Goal: Task Accomplishment & Management: Use online tool/utility

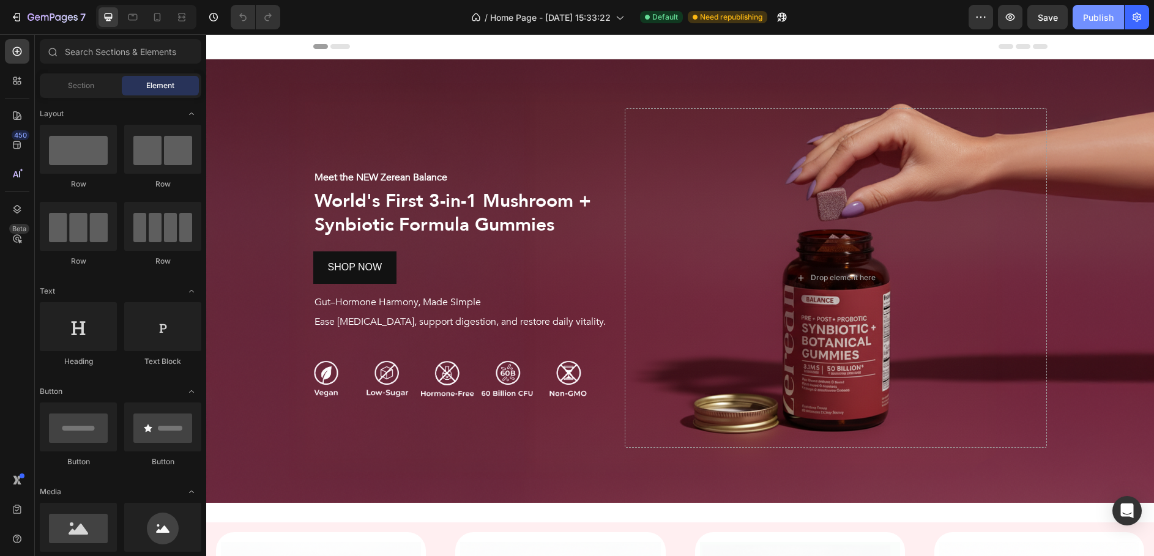
click at [1089, 25] on button "Publish" at bounding box center [1097, 17] width 51 height 24
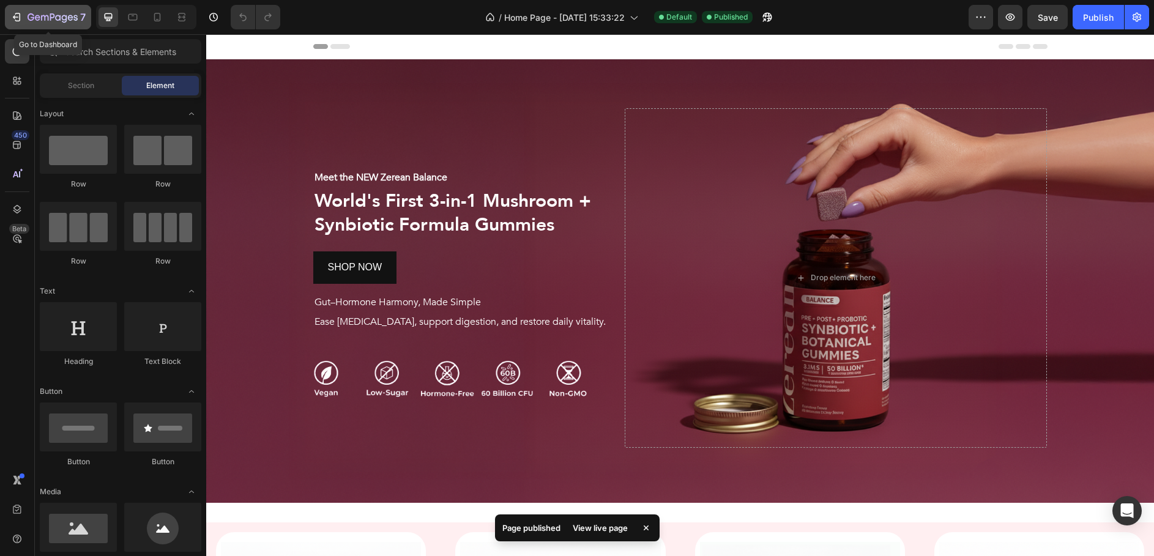
click at [28, 20] on icon "button" at bounding box center [53, 18] width 50 height 10
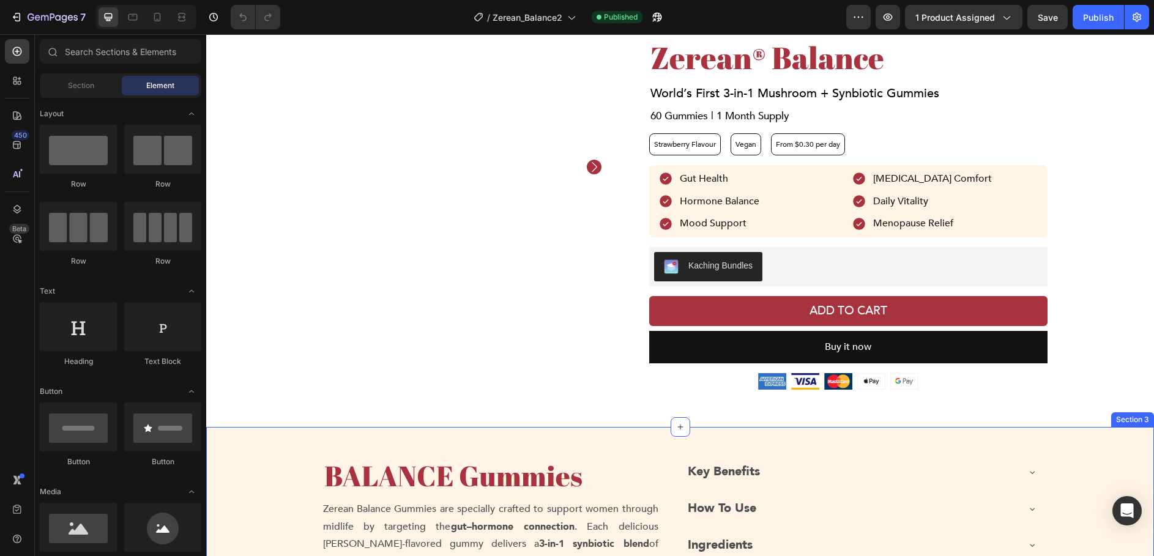
scroll to position [61, 0]
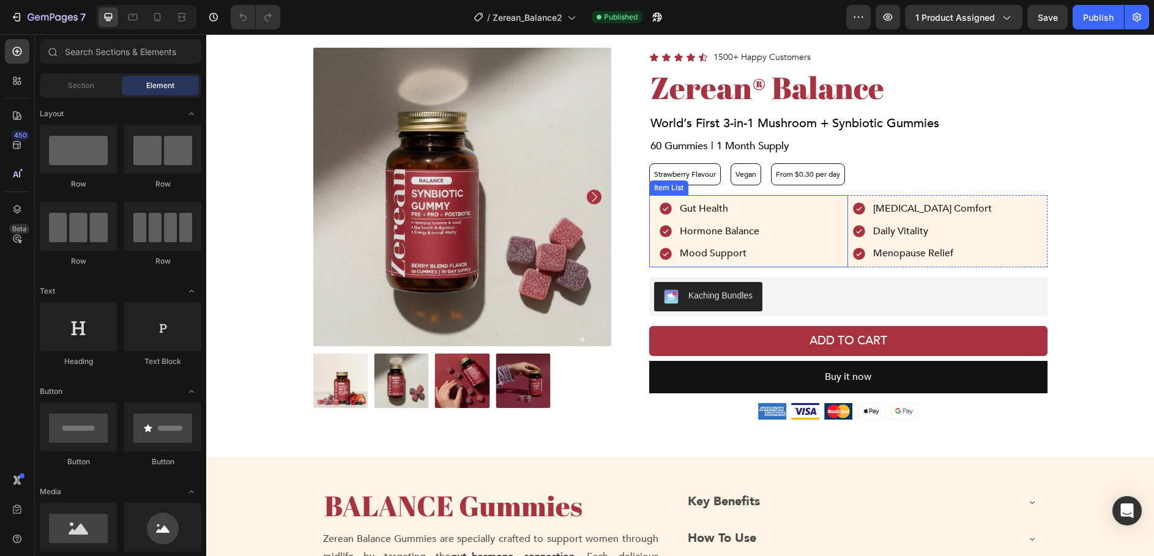
click at [809, 204] on div "Gut Health Hormone Balance Mood Support" at bounding box center [748, 231] width 199 height 72
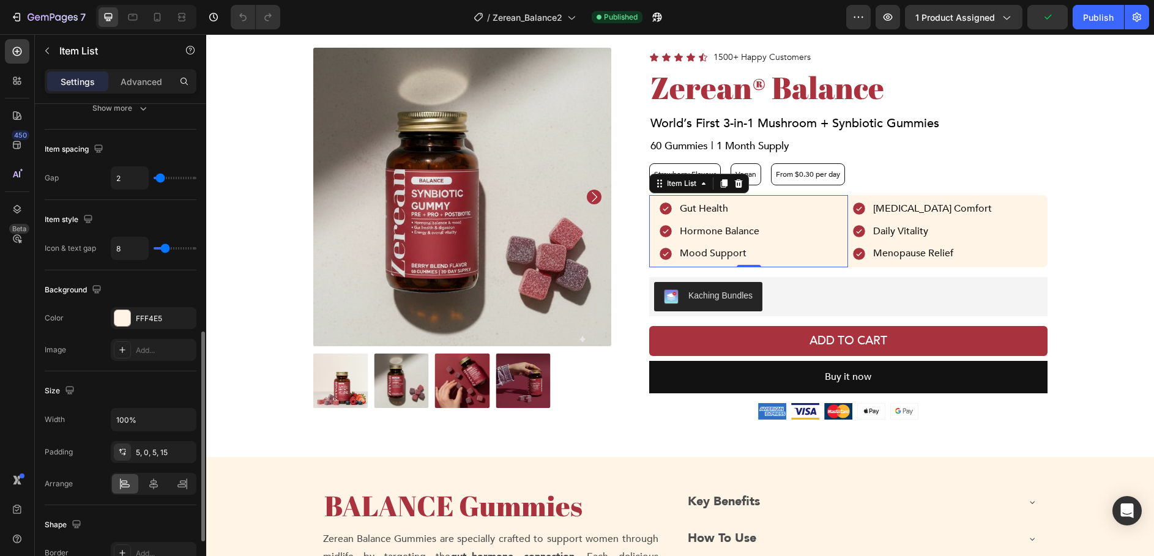
scroll to position [569, 0]
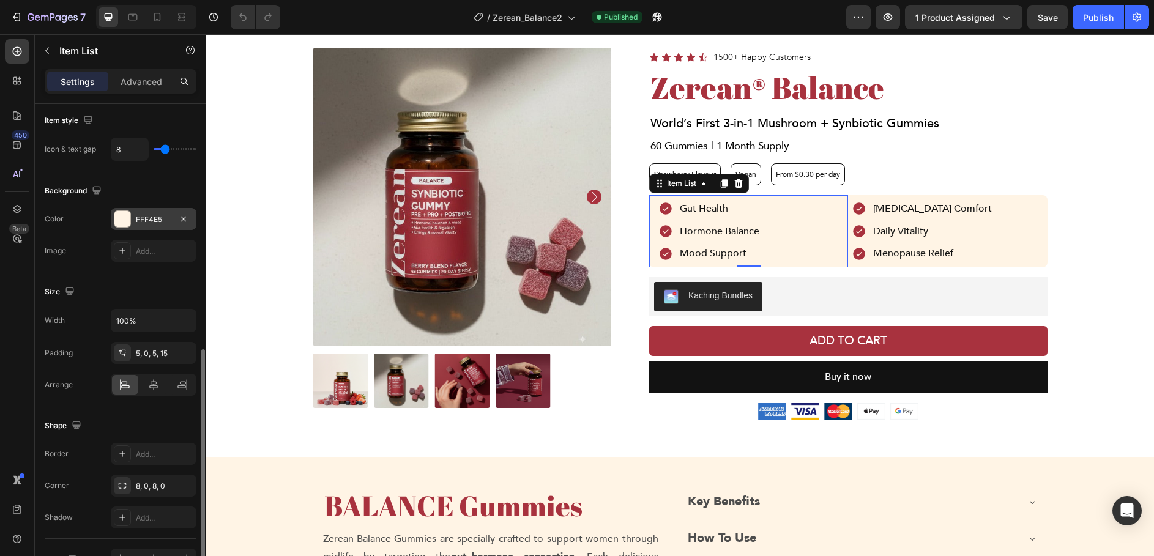
click at [136, 221] on div "FFF4E5" at bounding box center [153, 219] width 35 height 11
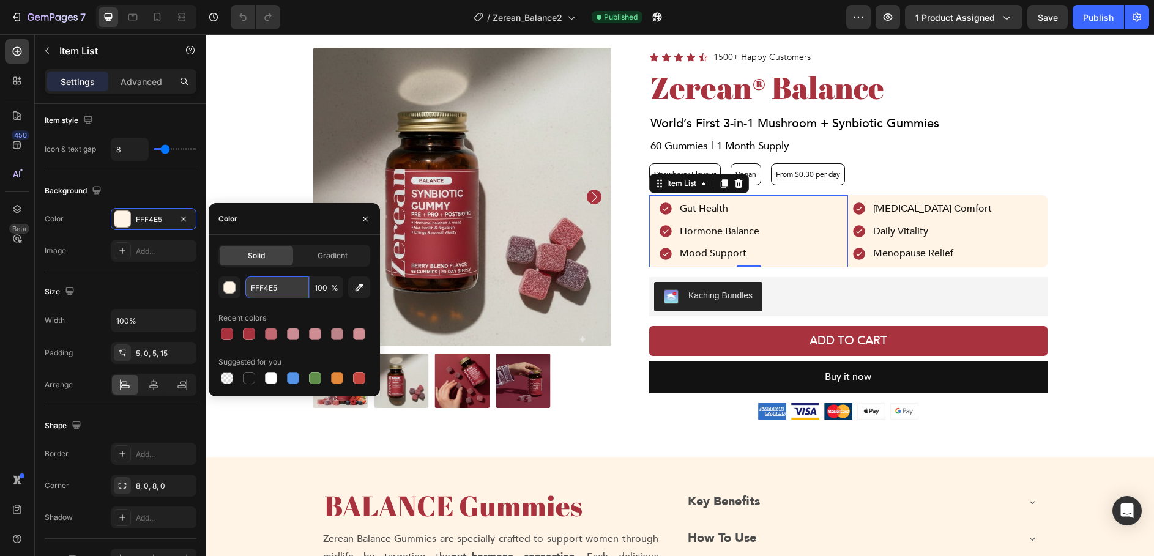
click at [267, 286] on input "FFF4E5" at bounding box center [277, 287] width 64 height 22
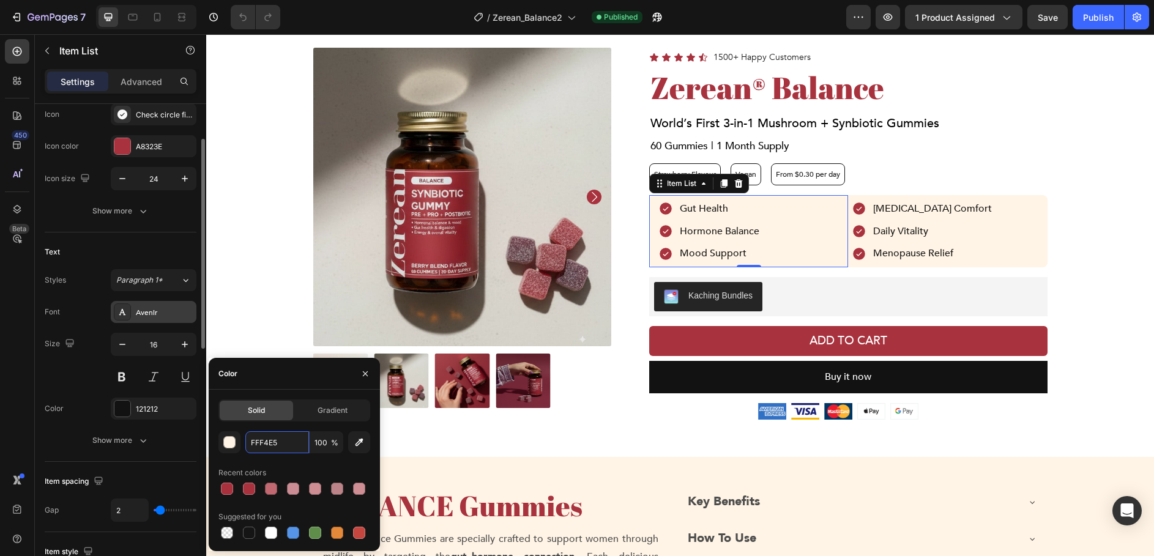
scroll to position [67, 0]
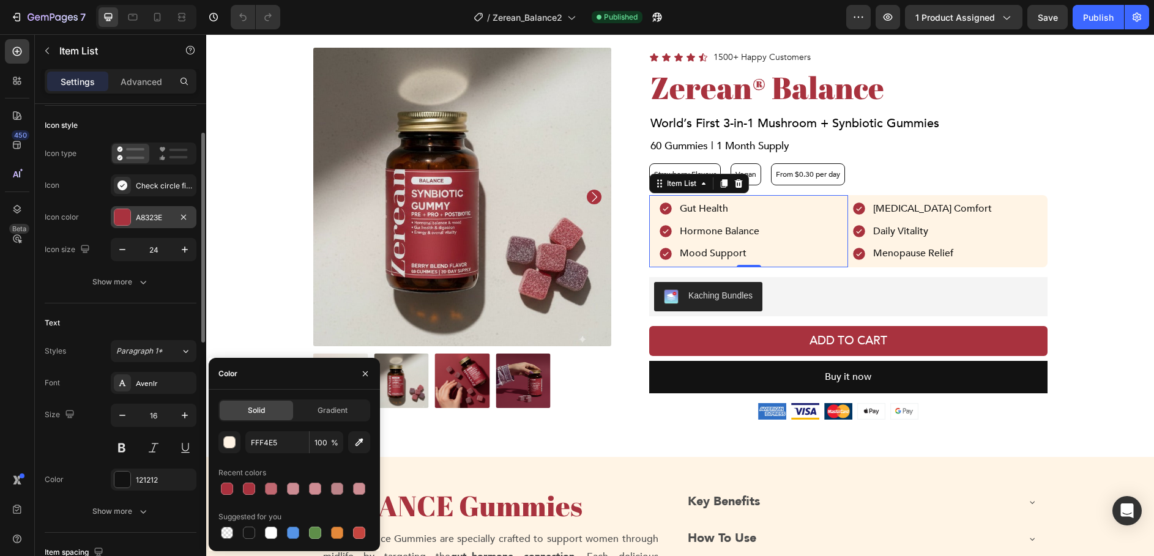
click at [124, 223] on div at bounding box center [122, 217] width 16 height 16
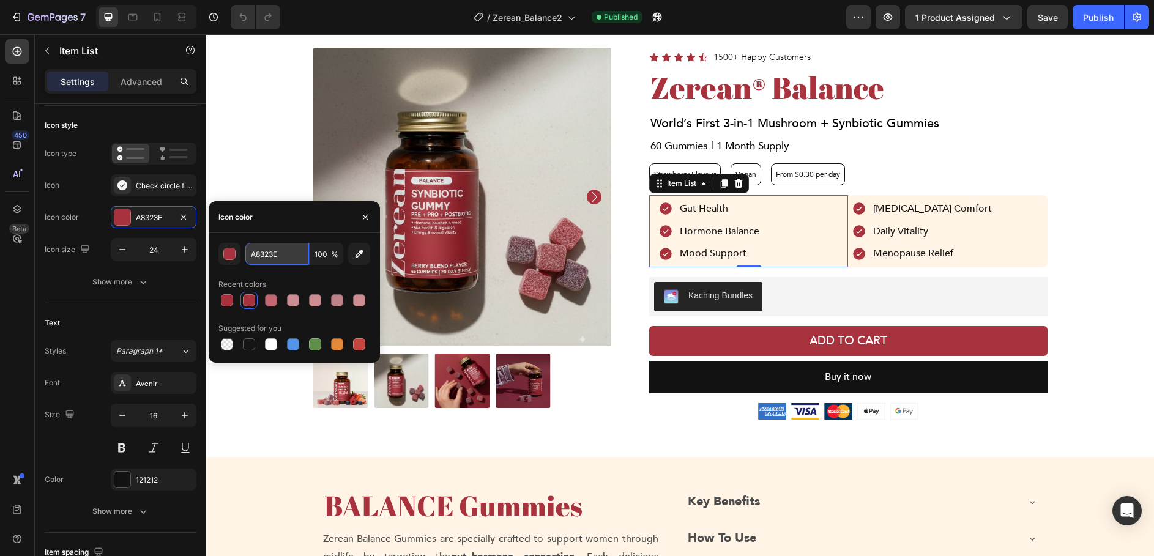
click at [266, 255] on input "A8323E" at bounding box center [277, 254] width 64 height 22
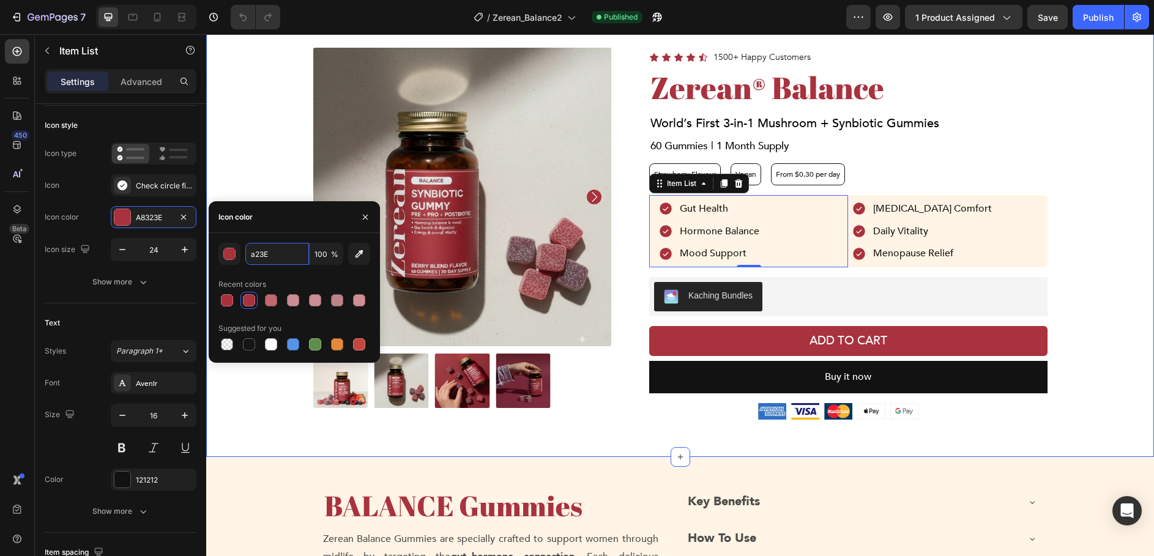
type input "A8323E"
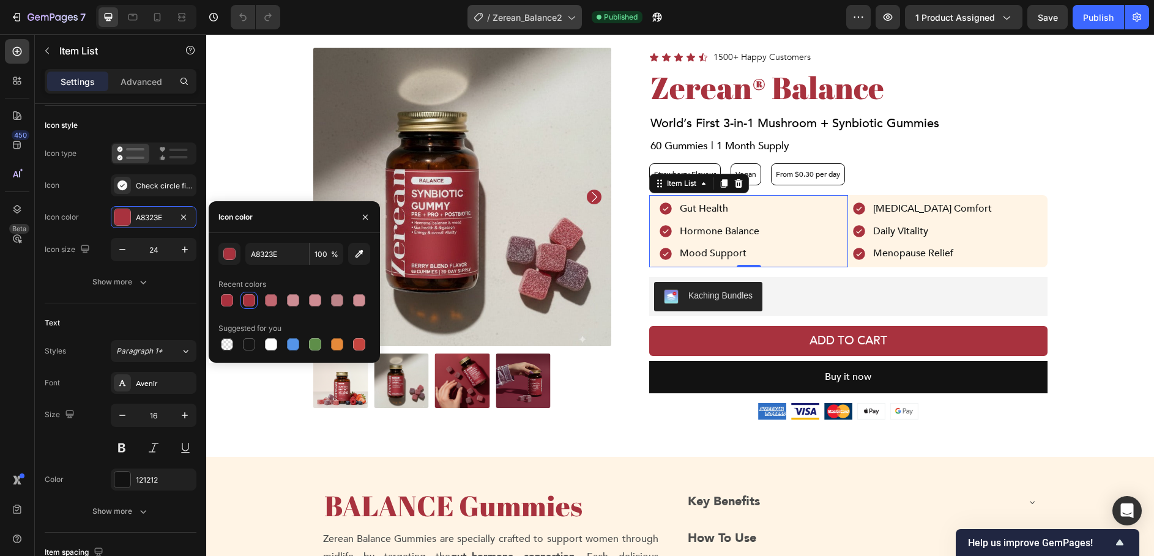
click at [540, 24] on div "/ Zerean_Balance2" at bounding box center [524, 17] width 114 height 24
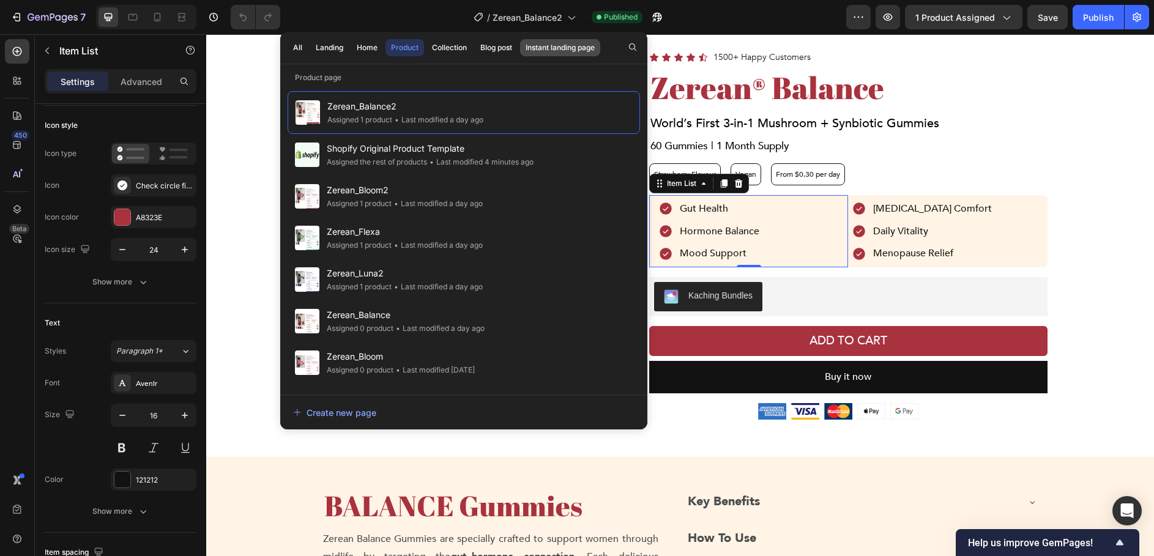
click at [557, 48] on div "Instant landing page" at bounding box center [559, 47] width 69 height 11
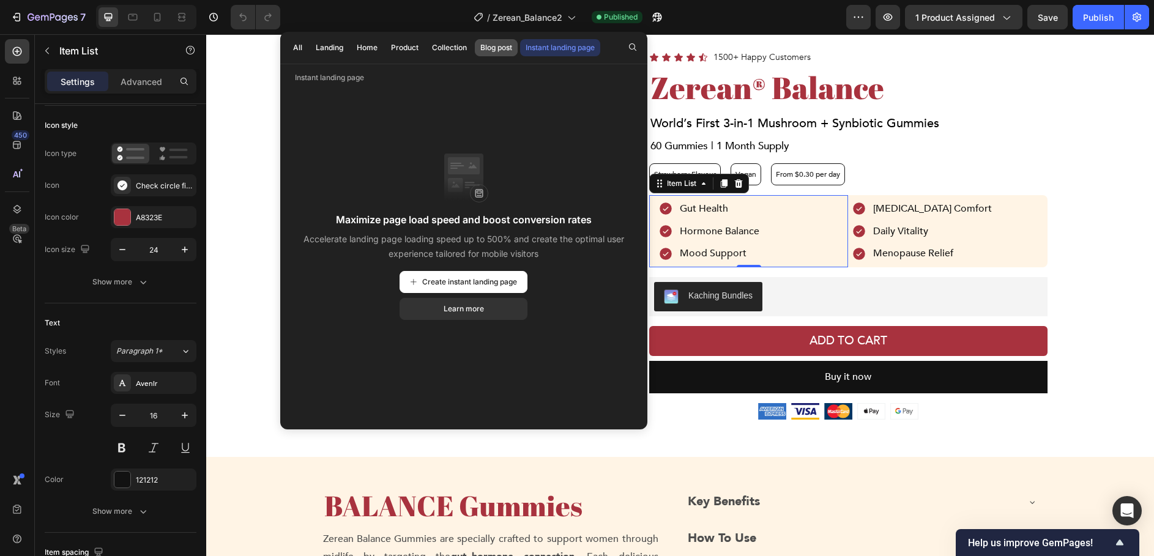
click at [495, 46] on div "Blog post" at bounding box center [496, 47] width 32 height 11
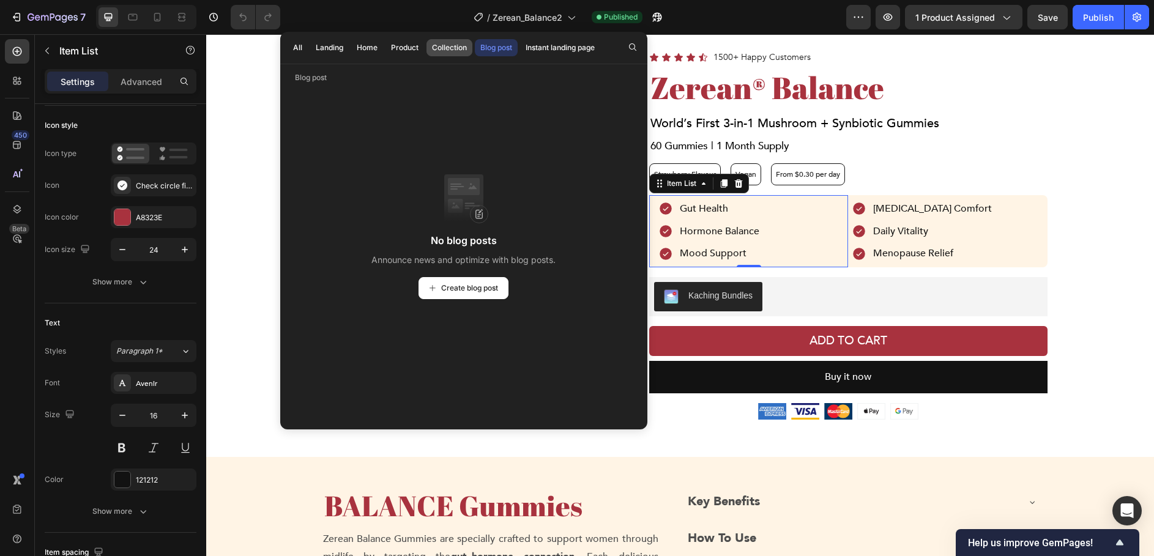
click at [432, 49] on div "Collection" at bounding box center [449, 47] width 35 height 11
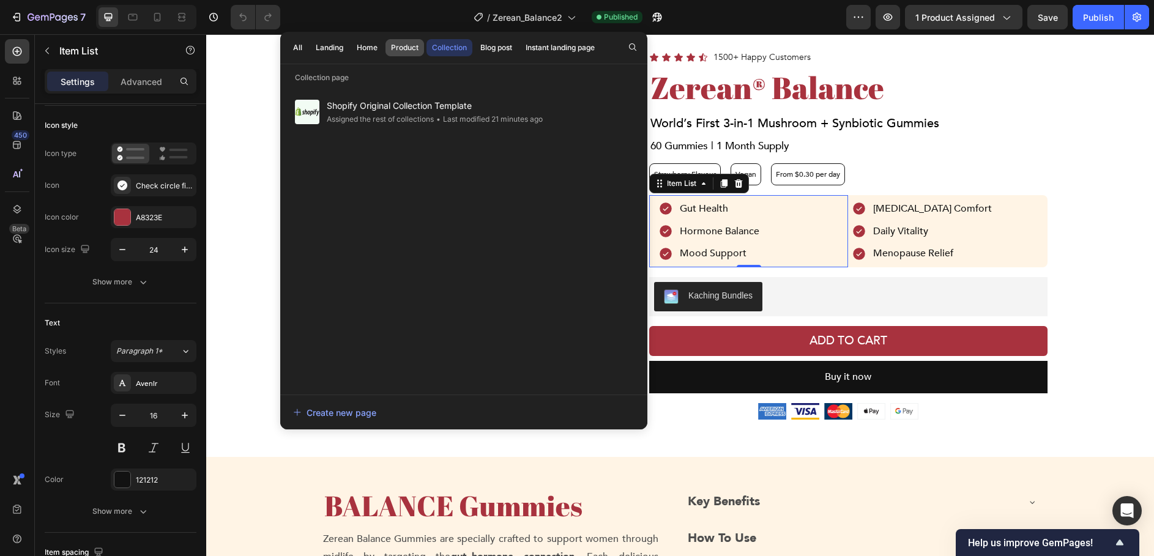
click at [399, 48] on div "Product" at bounding box center [405, 47] width 28 height 11
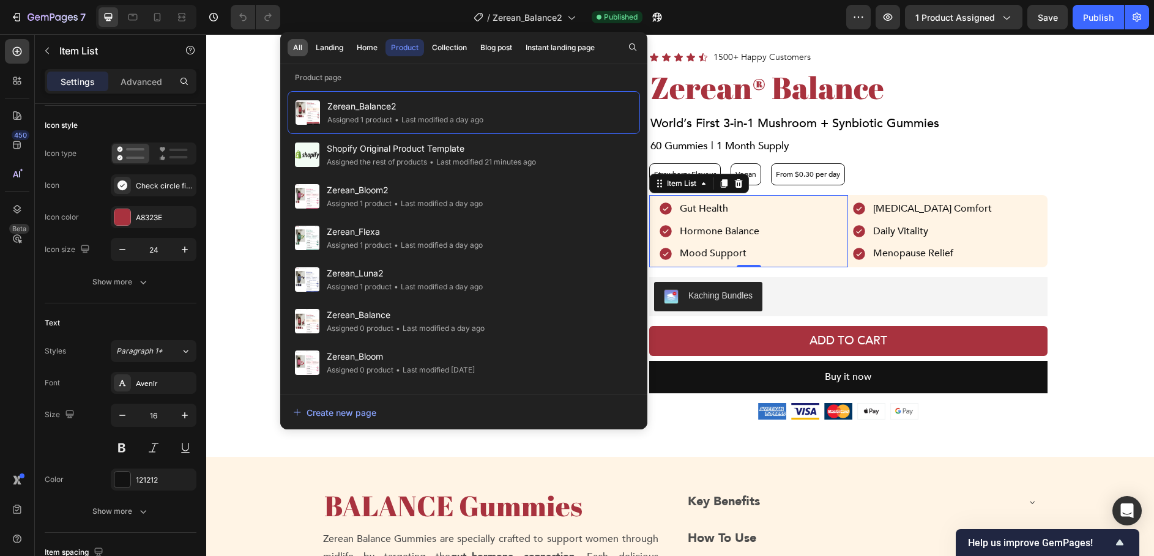
click at [303, 49] on button "All" at bounding box center [297, 47] width 20 height 17
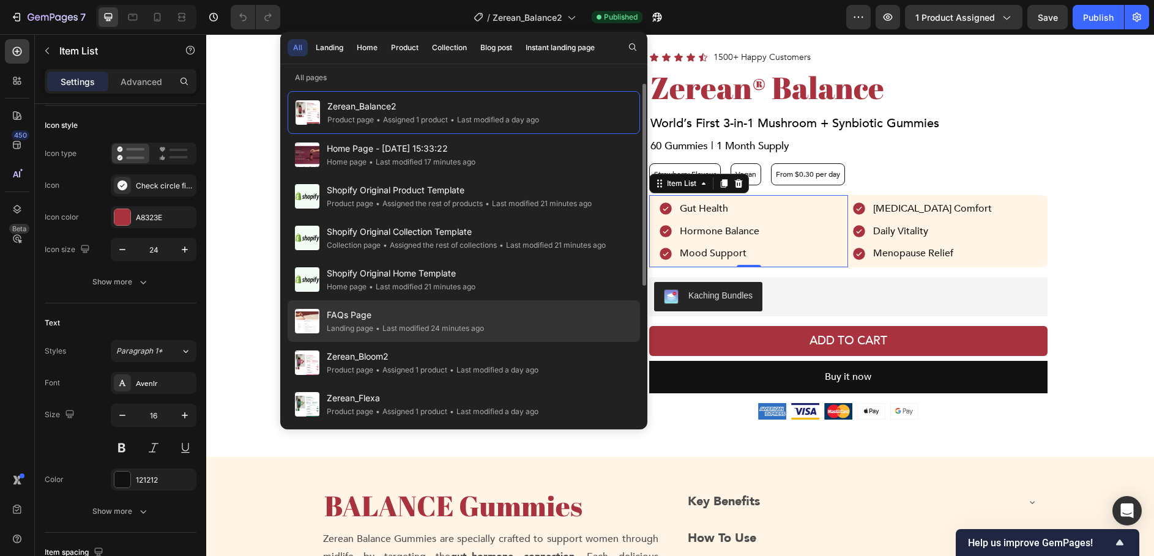
click at [465, 320] on span "FAQs Page" at bounding box center [405, 315] width 157 height 15
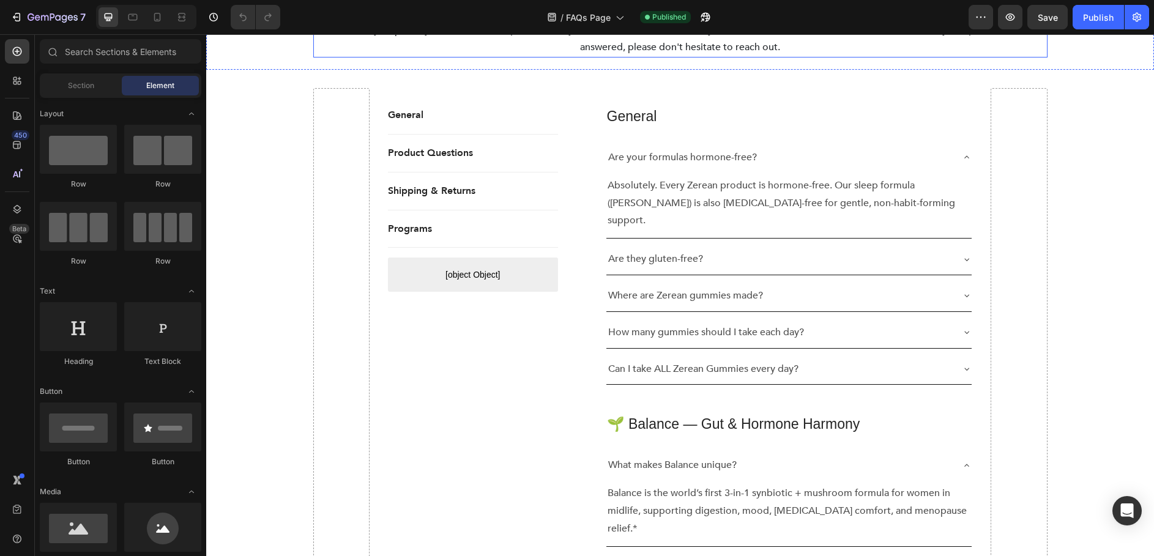
scroll to position [308, 0]
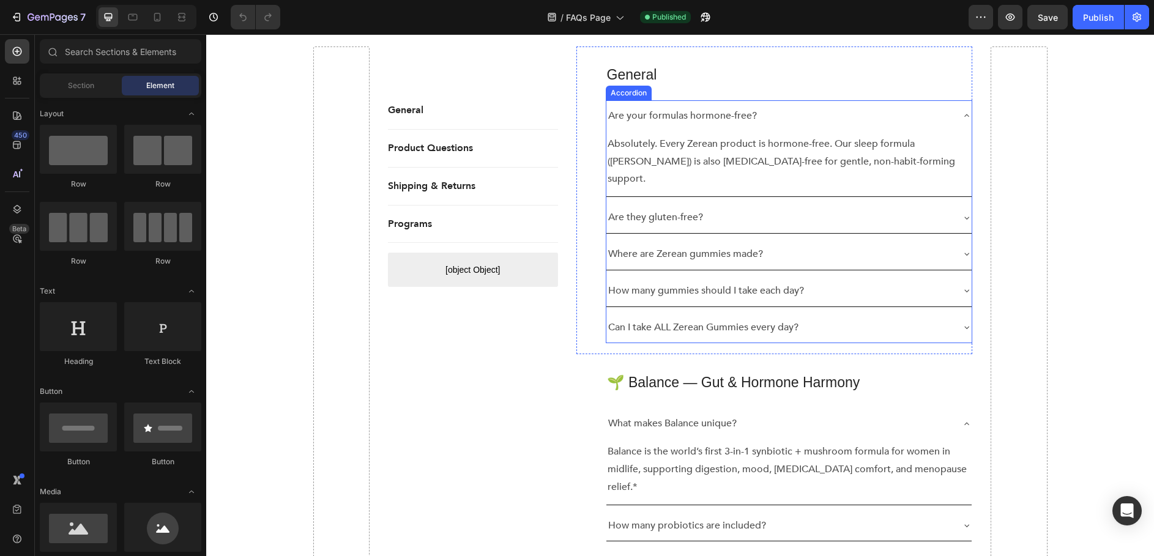
click at [815, 123] on div "Are your formulas hormone-free?" at bounding box center [779, 115] width 346 height 21
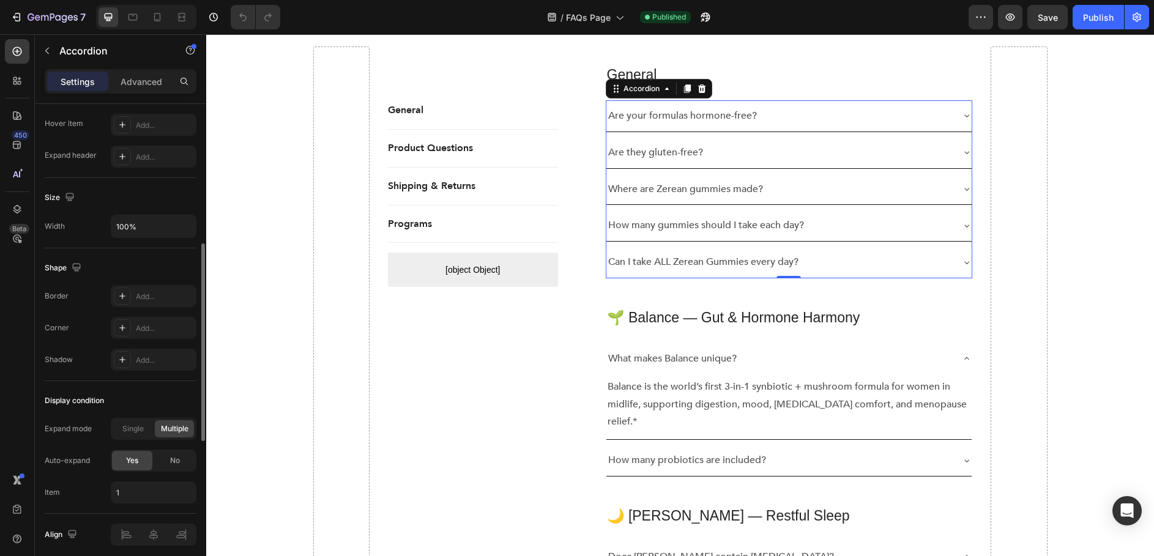
scroll to position [710, 0]
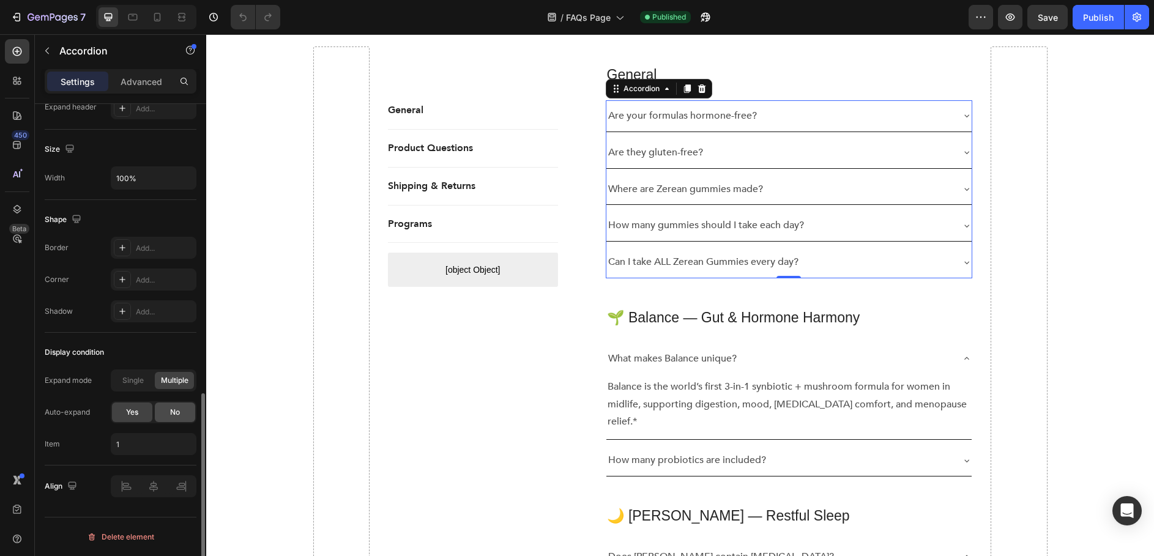
click at [182, 414] on div "No" at bounding box center [175, 412] width 40 height 20
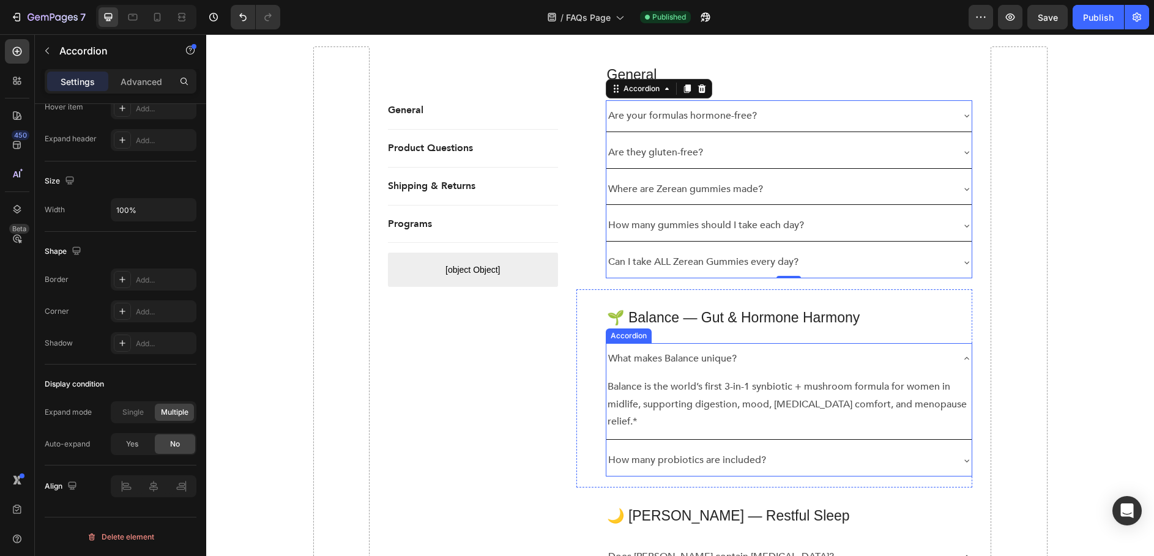
click at [642, 339] on div "Accordion" at bounding box center [629, 335] width 46 height 15
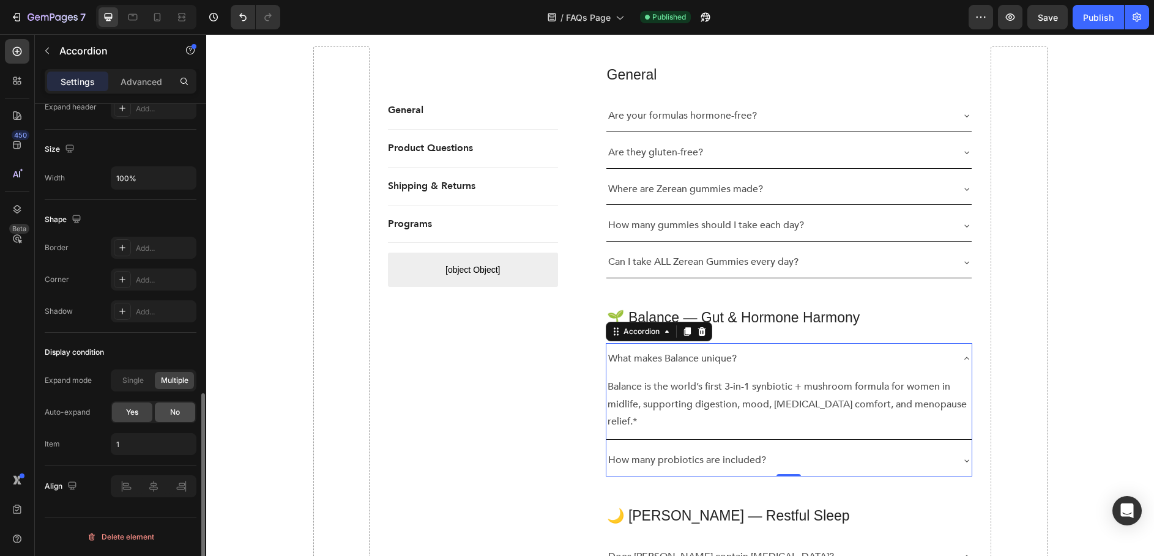
click at [177, 412] on span "No" at bounding box center [175, 412] width 10 height 11
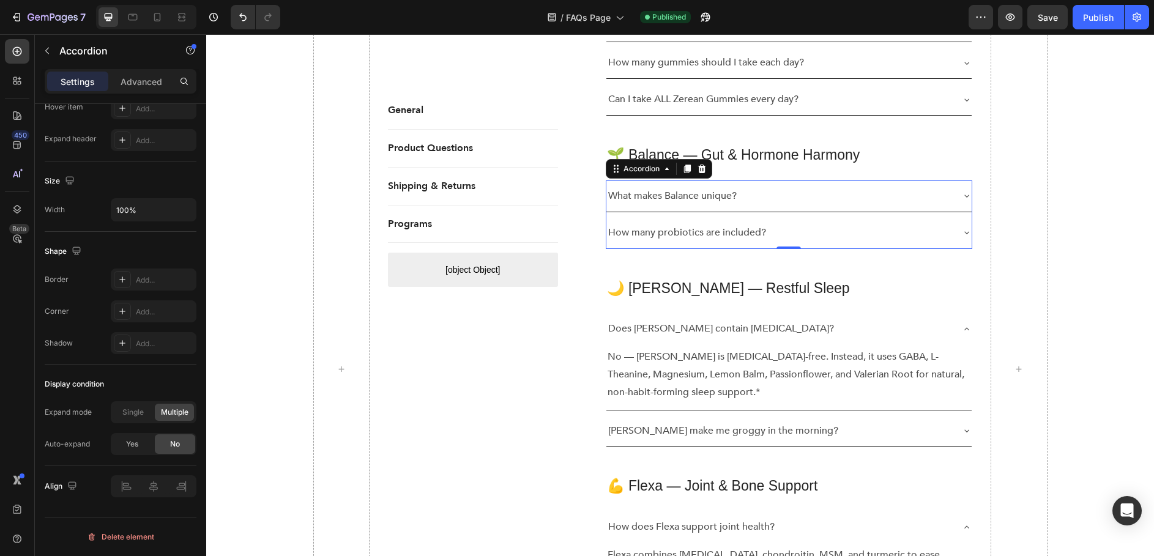
scroll to position [475, 0]
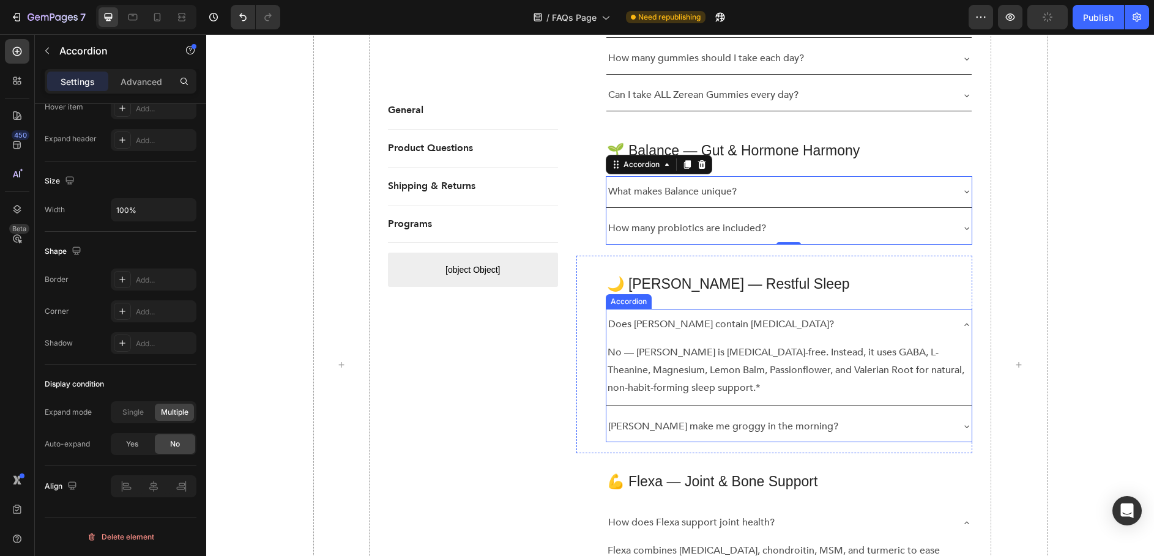
click at [627, 302] on div "Accordion" at bounding box center [628, 301] width 41 height 11
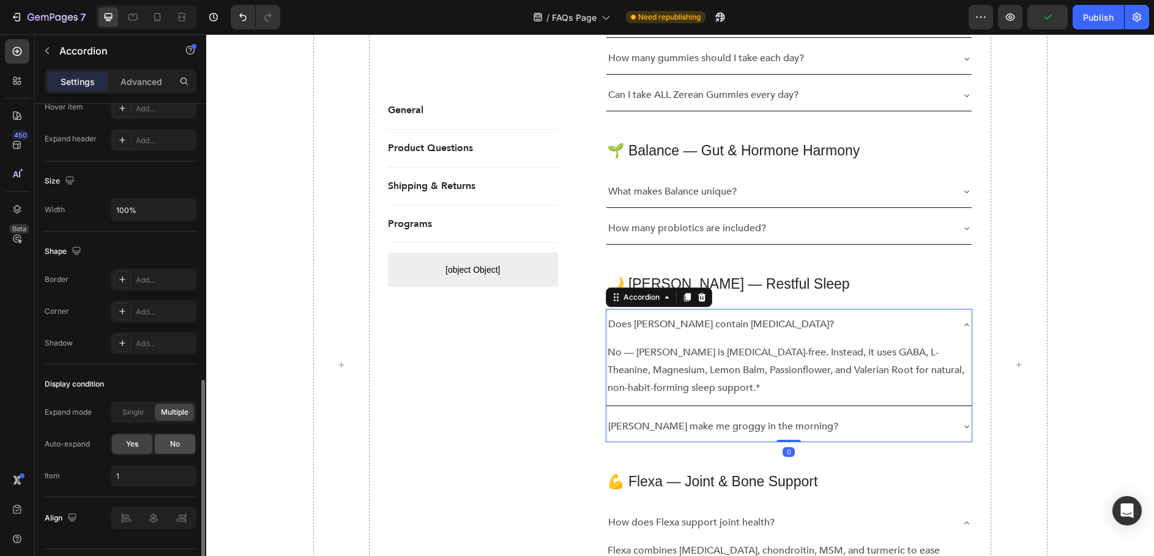
drag, startPoint x: 172, startPoint y: 444, endPoint x: 32, endPoint y: 404, distance: 146.4
click at [172, 444] on span "No" at bounding box center [175, 444] width 10 height 11
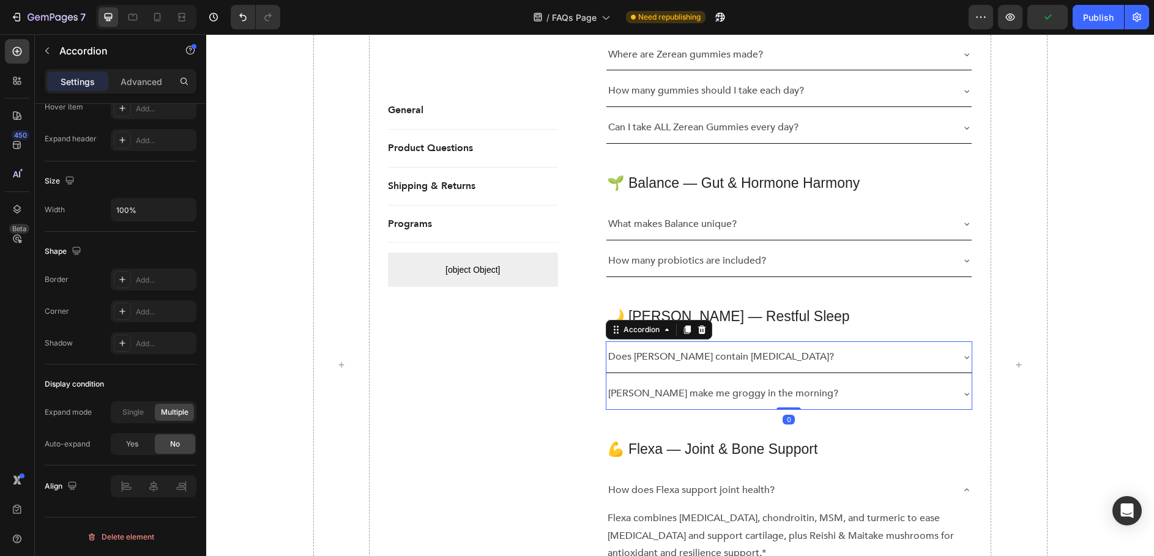
scroll to position [508, 0]
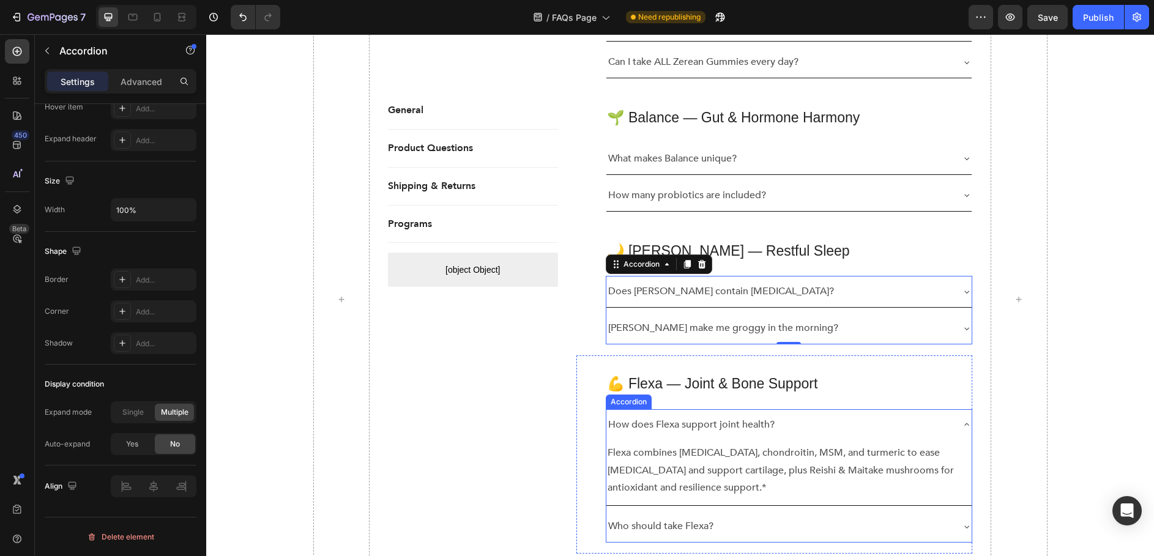
click at [626, 404] on div "Accordion" at bounding box center [628, 401] width 41 height 11
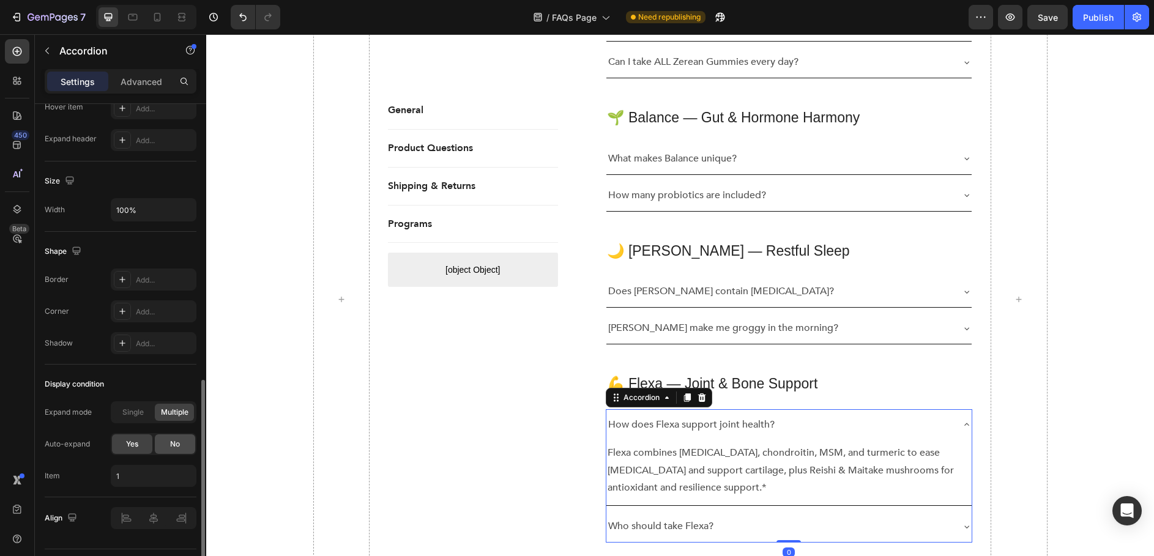
click at [168, 443] on div "No" at bounding box center [175, 444] width 40 height 20
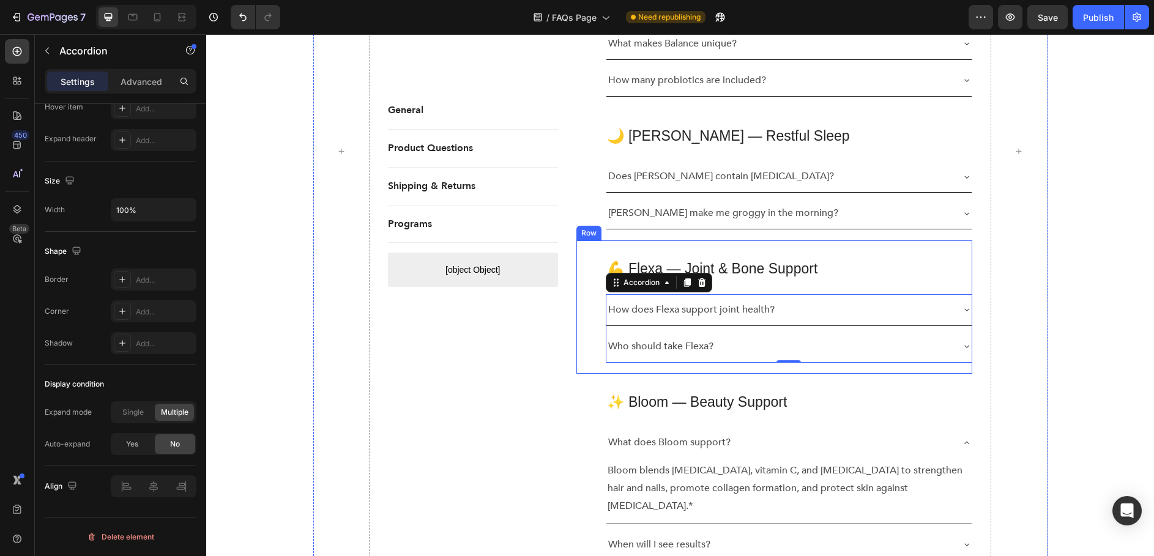
scroll to position [679, 0]
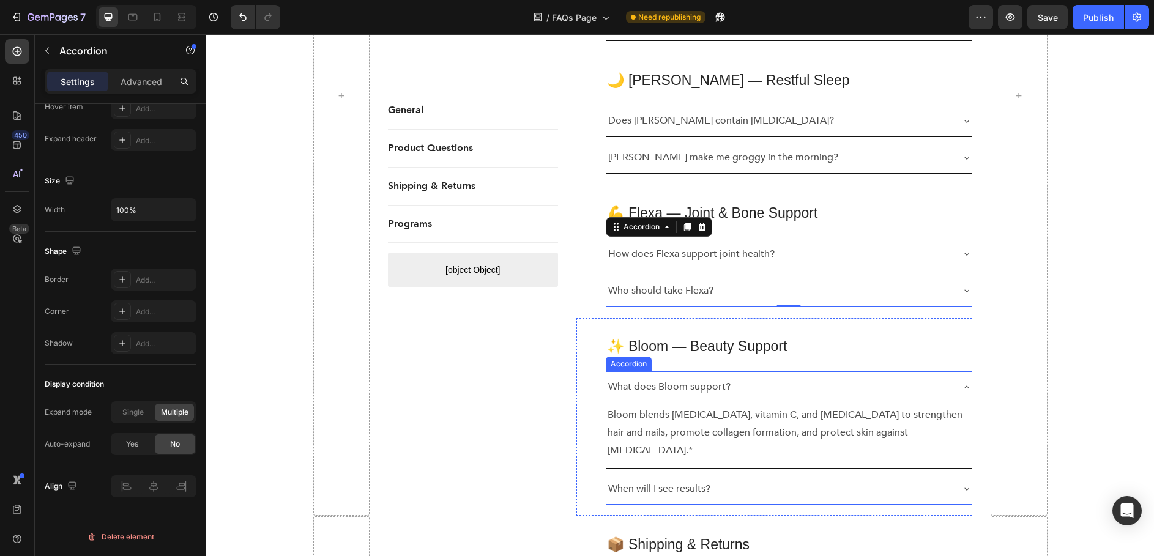
click at [625, 369] on div "✨ Bloom — Beauty Support Heading What does Bloom support? Bloom blends biotin, …" at bounding box center [789, 420] width 367 height 169
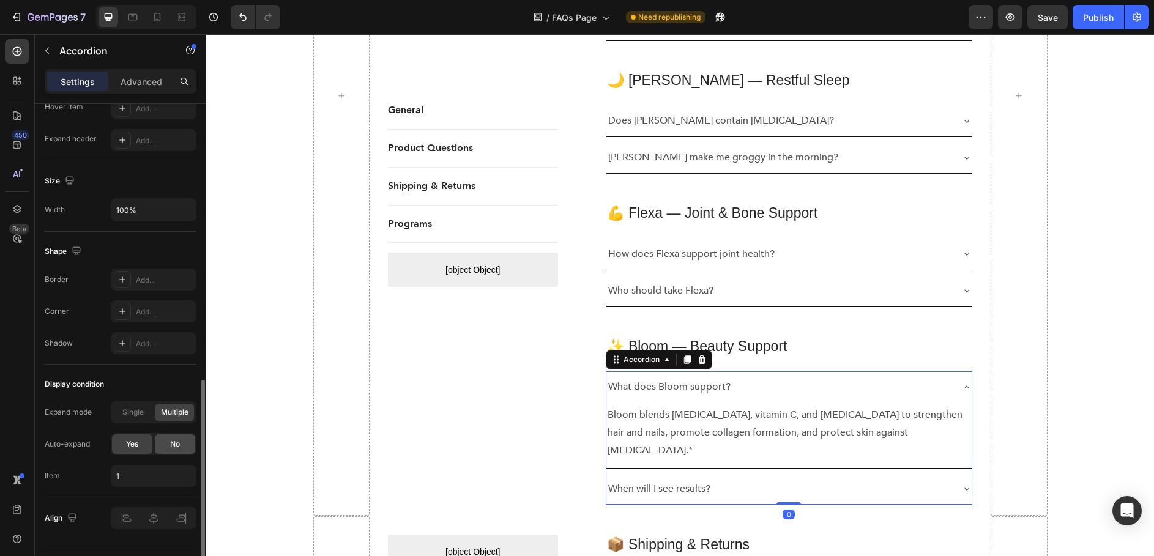
click at [174, 446] on span "No" at bounding box center [175, 444] width 10 height 11
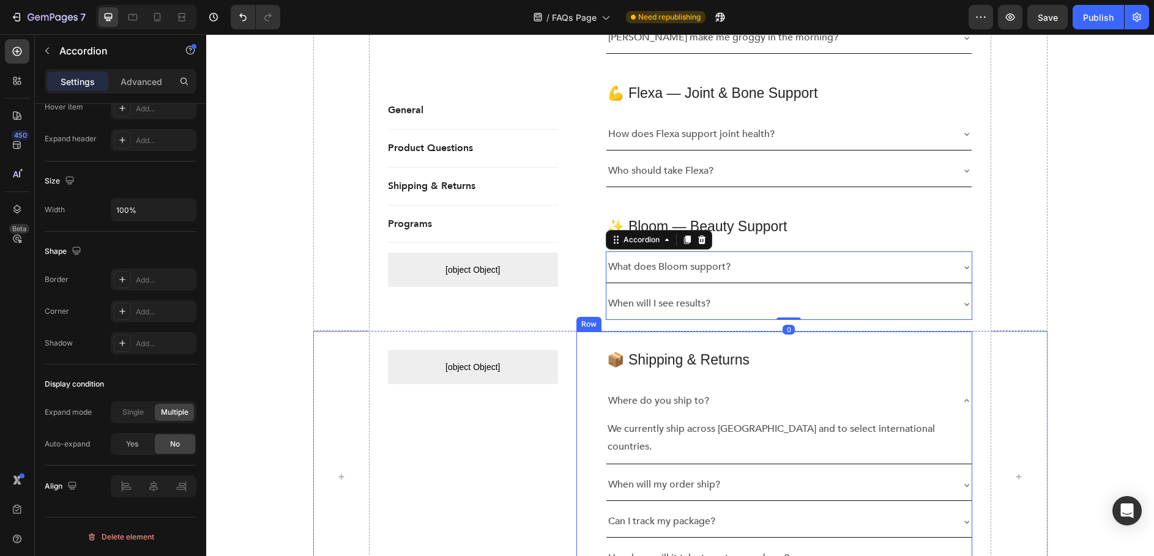
scroll to position [822, 0]
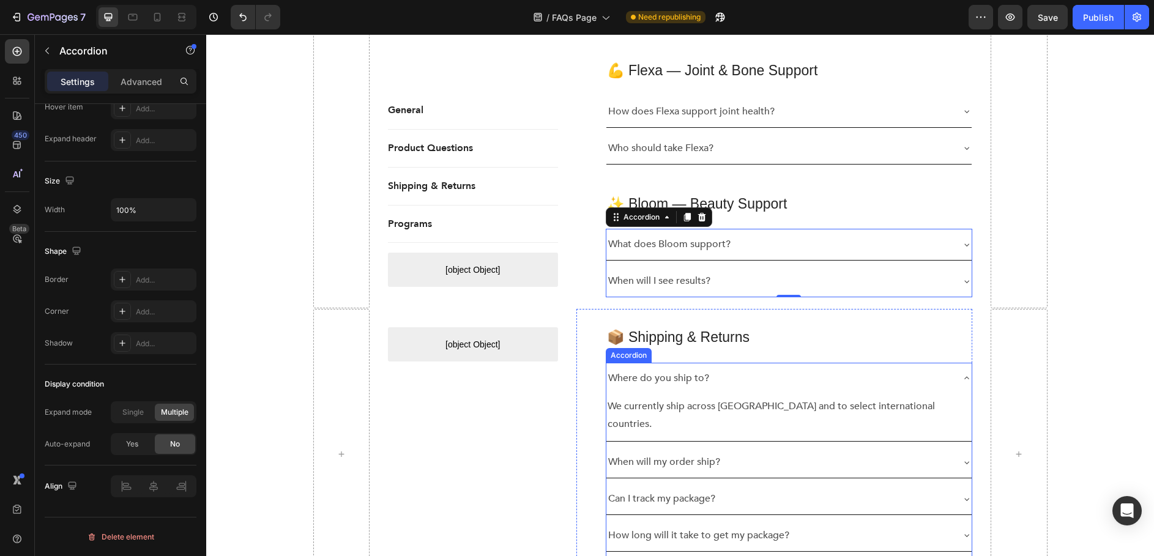
click at [632, 357] on div "Accordion" at bounding box center [628, 355] width 41 height 11
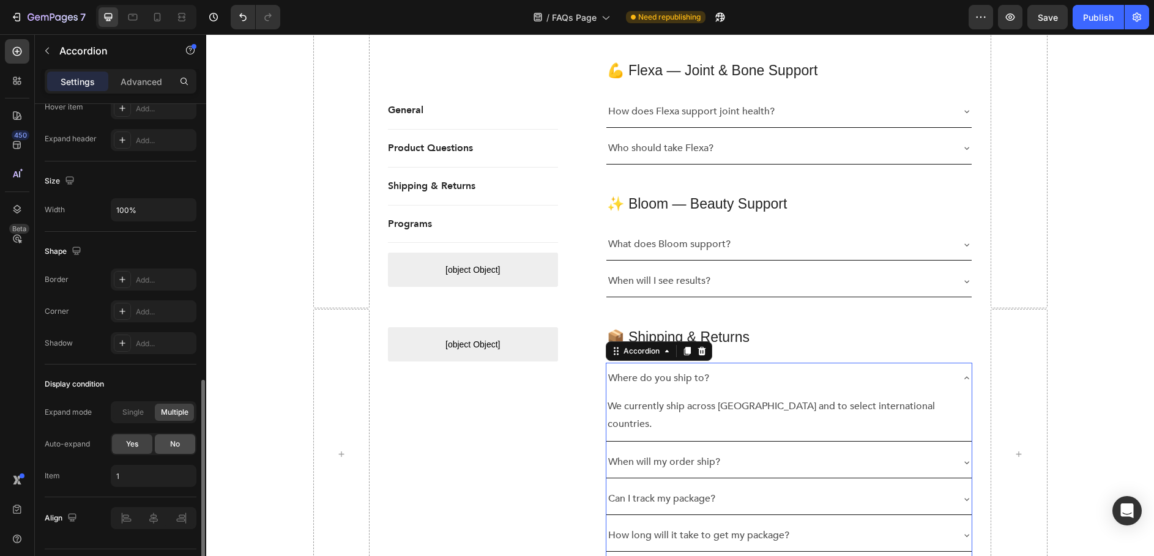
click at [180, 437] on div "No" at bounding box center [175, 444] width 40 height 20
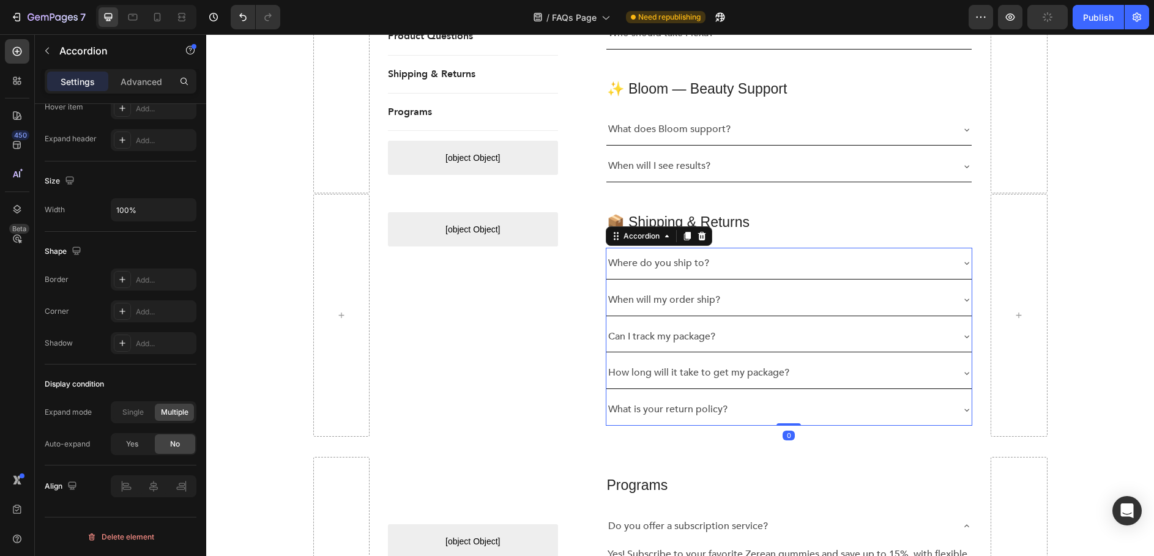
scroll to position [1068, 0]
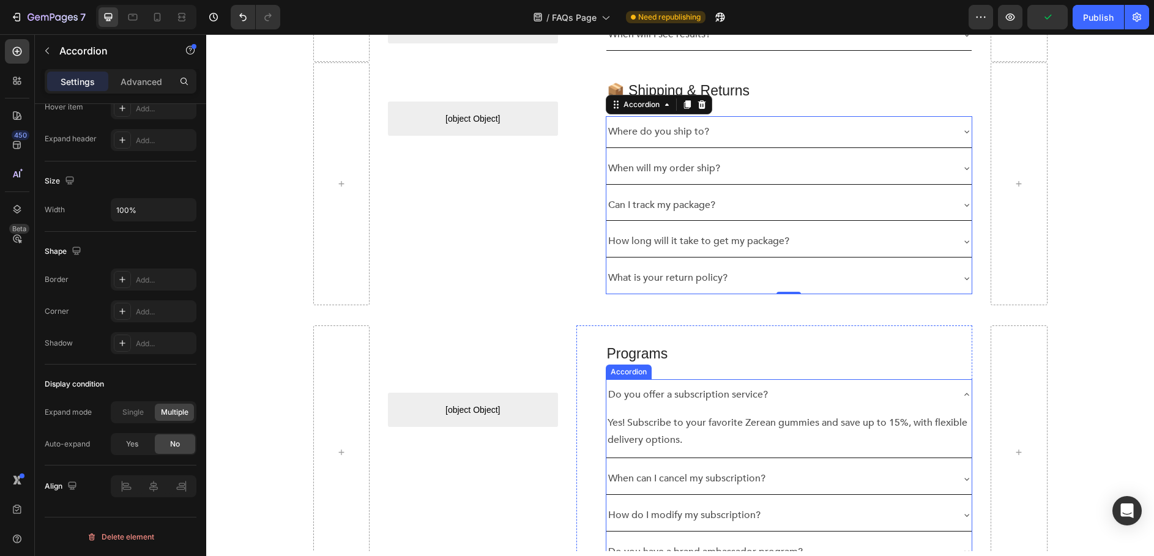
click at [636, 374] on div "Accordion" at bounding box center [628, 371] width 41 height 11
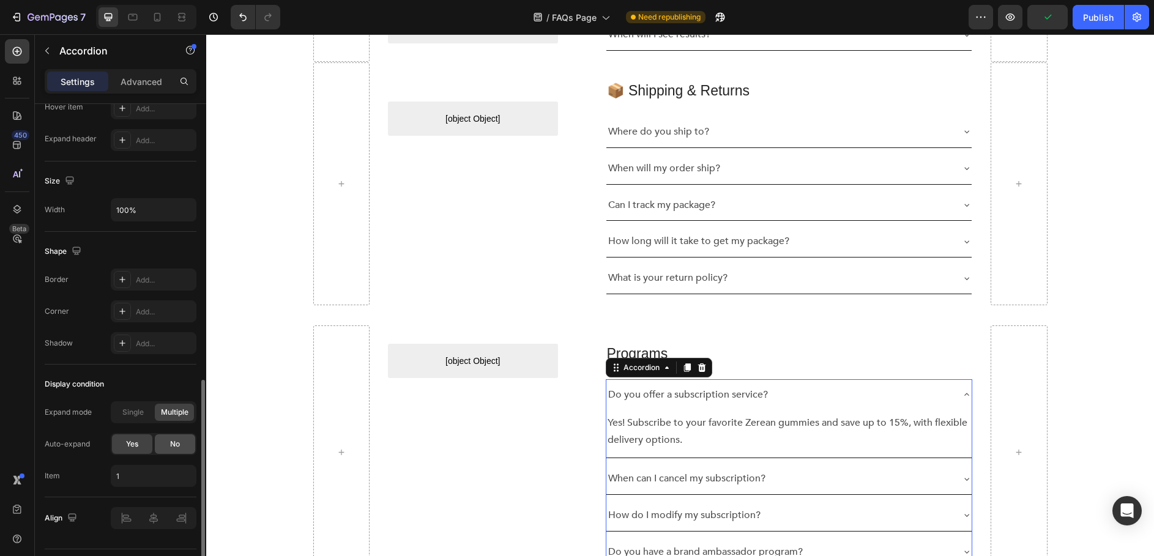
click at [178, 445] on span "No" at bounding box center [175, 444] width 10 height 11
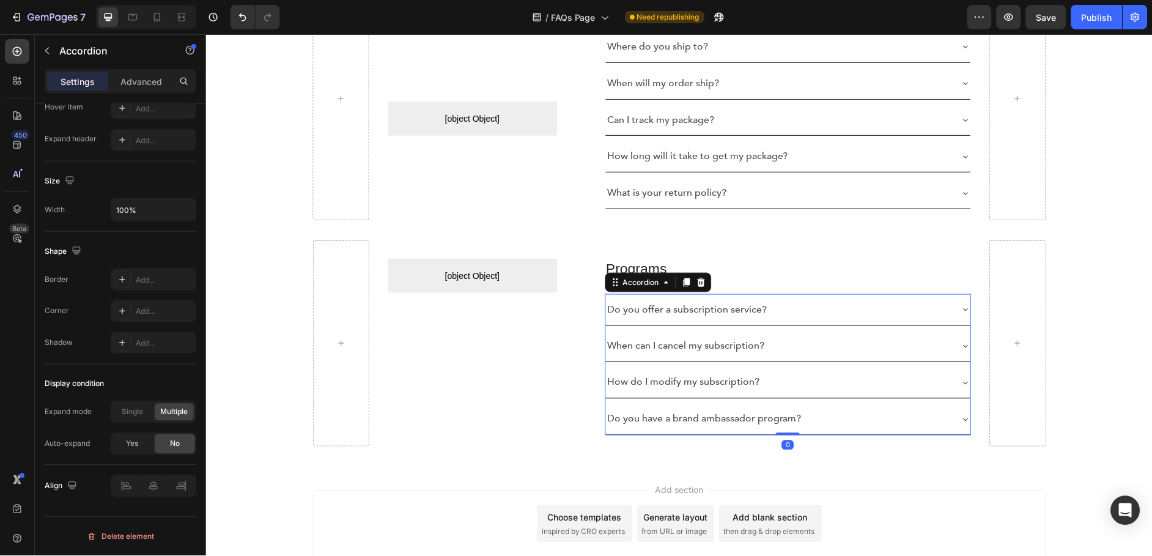
scroll to position [1239, 0]
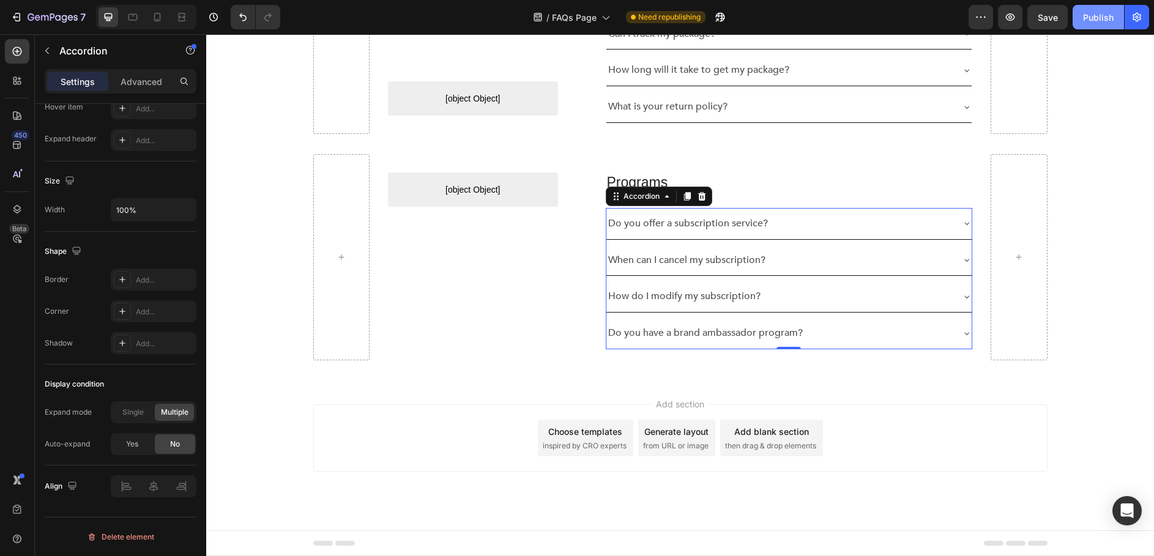
click at [1089, 23] on div "Publish" at bounding box center [1098, 17] width 31 height 13
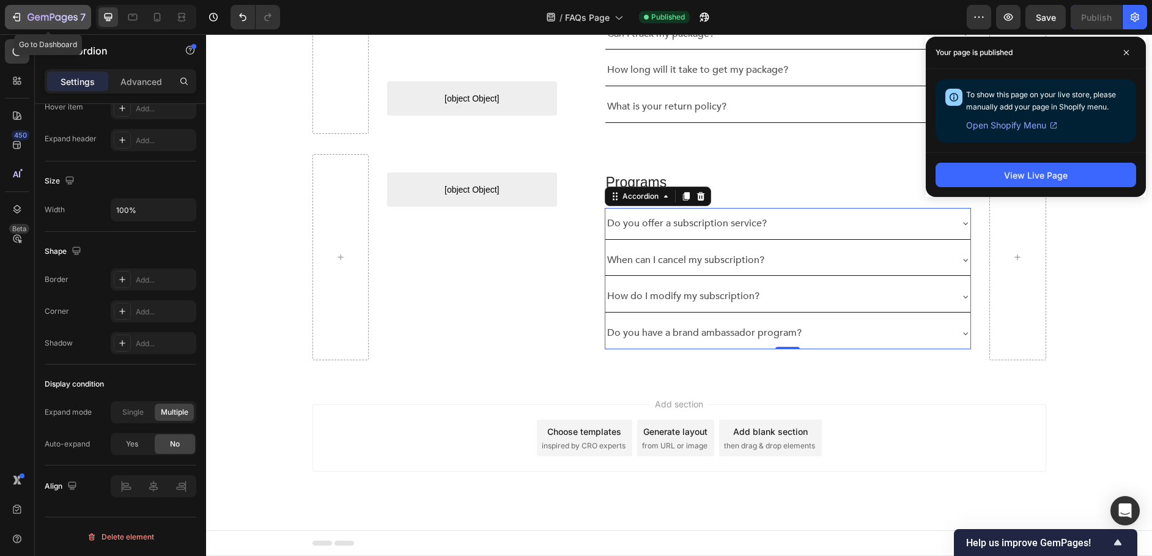
click at [35, 13] on icon "button" at bounding box center [53, 18] width 50 height 10
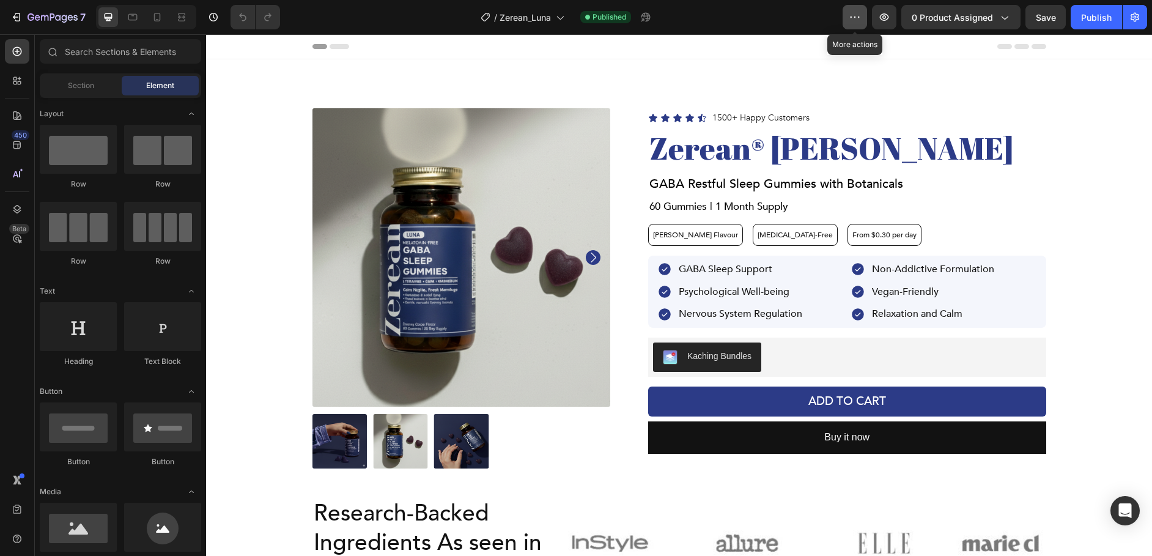
click at [848, 17] on button "button" at bounding box center [855, 17] width 24 height 24
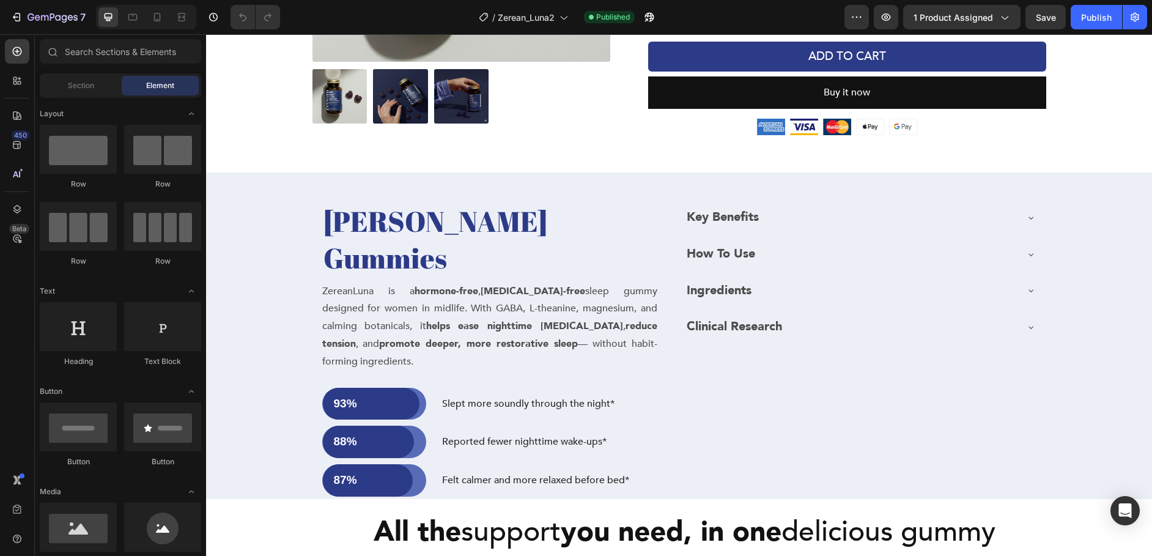
scroll to position [269, 0]
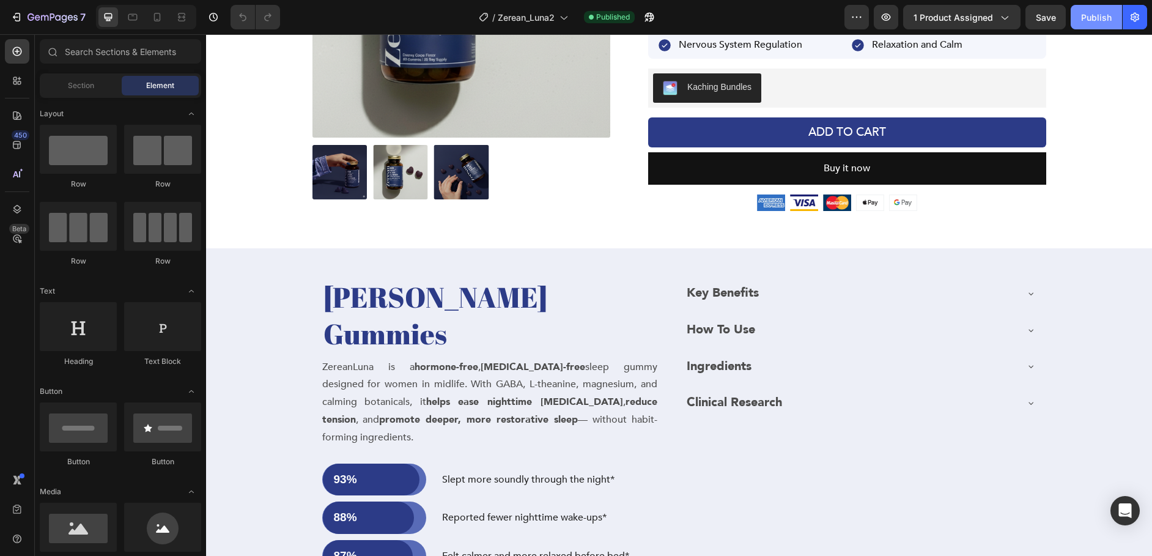
click at [1100, 26] on button "Publish" at bounding box center [1096, 17] width 51 height 24
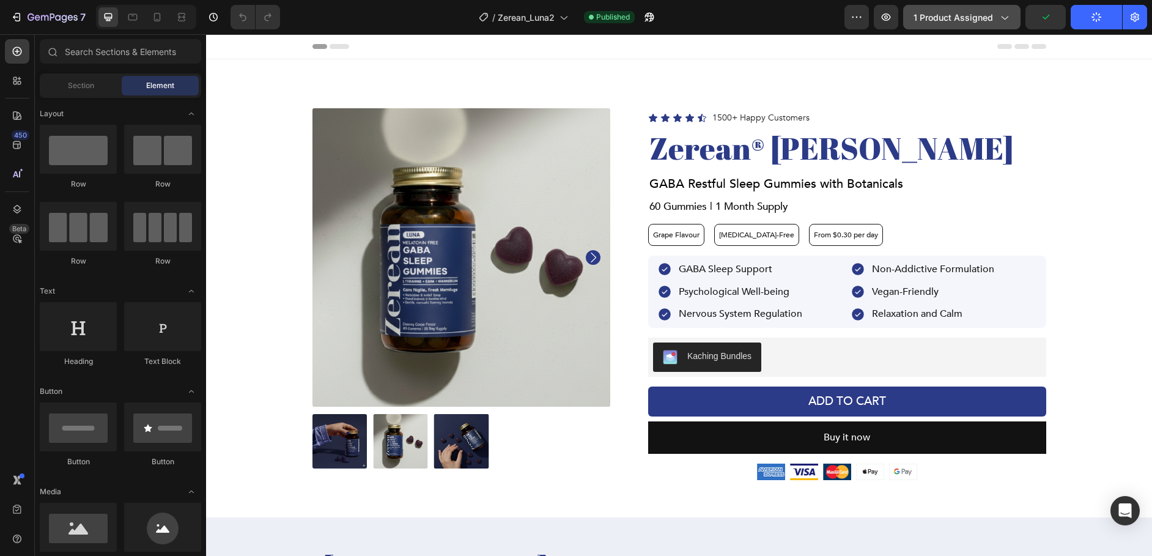
click at [993, 24] on button "1 product assigned" at bounding box center [961, 17] width 117 height 24
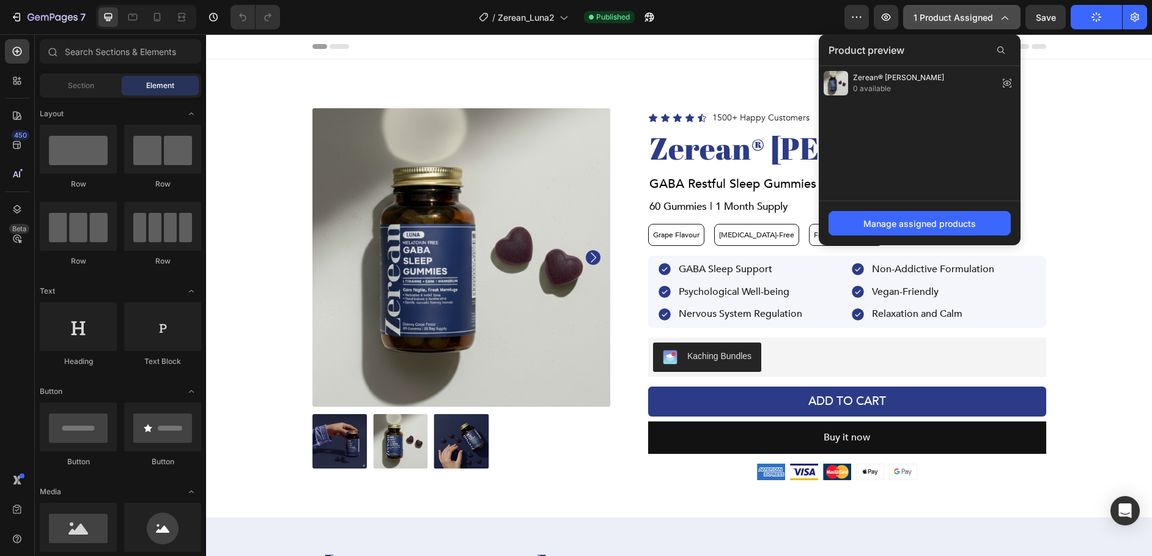
click at [992, 20] on span "1 product assigned" at bounding box center [954, 17] width 80 height 13
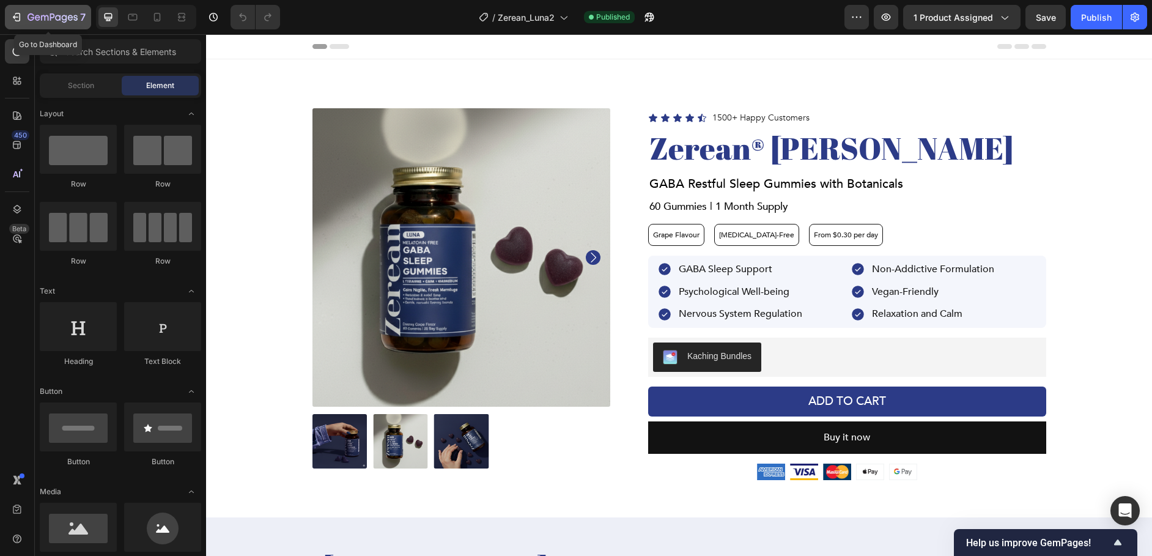
click at [33, 21] on icon "button" at bounding box center [53, 18] width 50 height 10
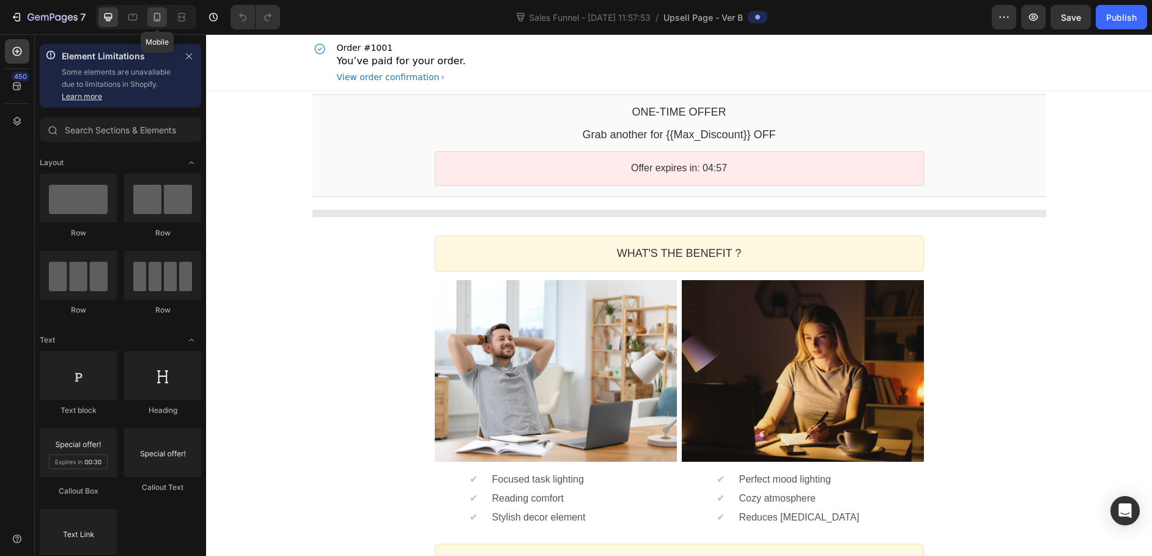
click at [157, 13] on icon at bounding box center [157, 17] width 7 height 9
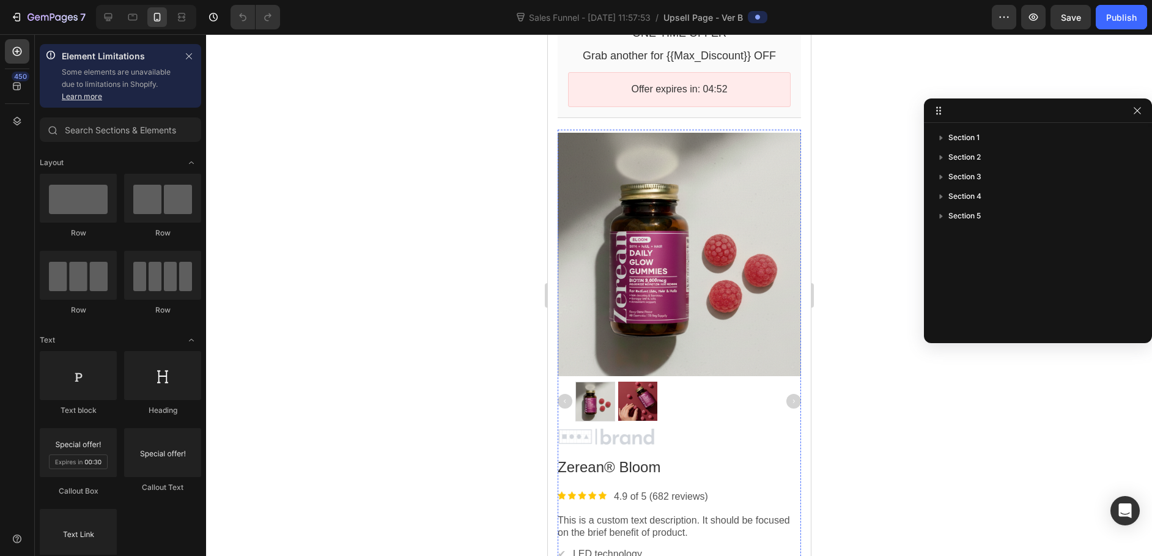
scroll to position [45, 0]
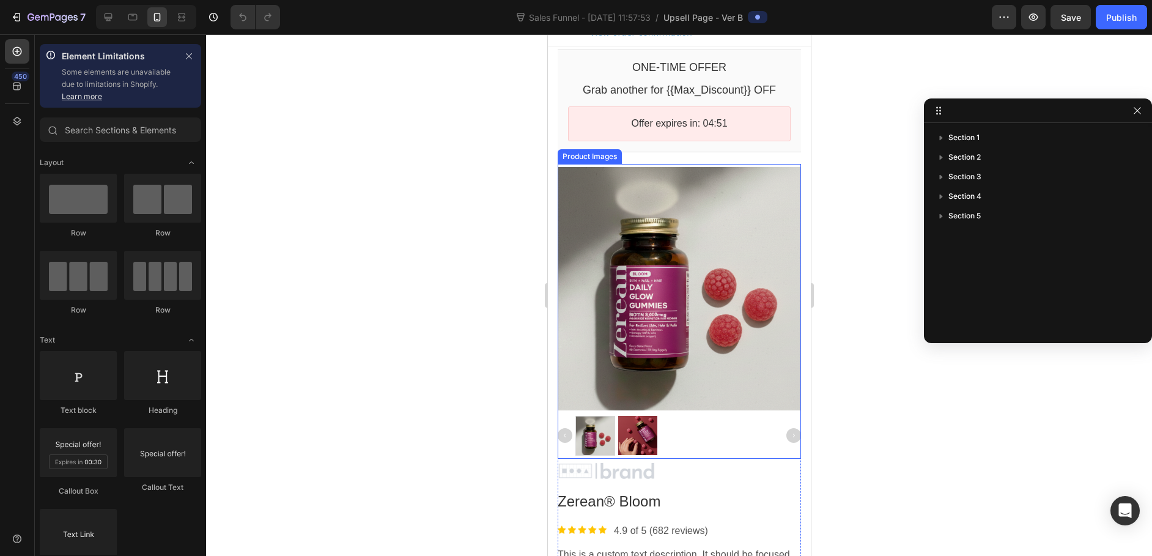
click at [596, 155] on div "Product Images" at bounding box center [589, 156] width 59 height 9
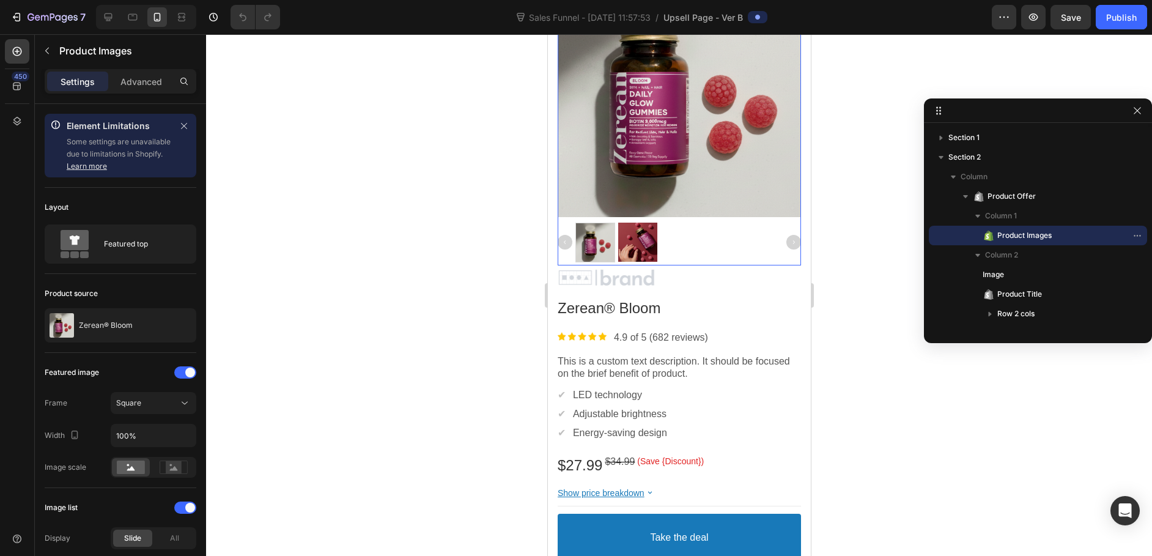
scroll to position [305, 0]
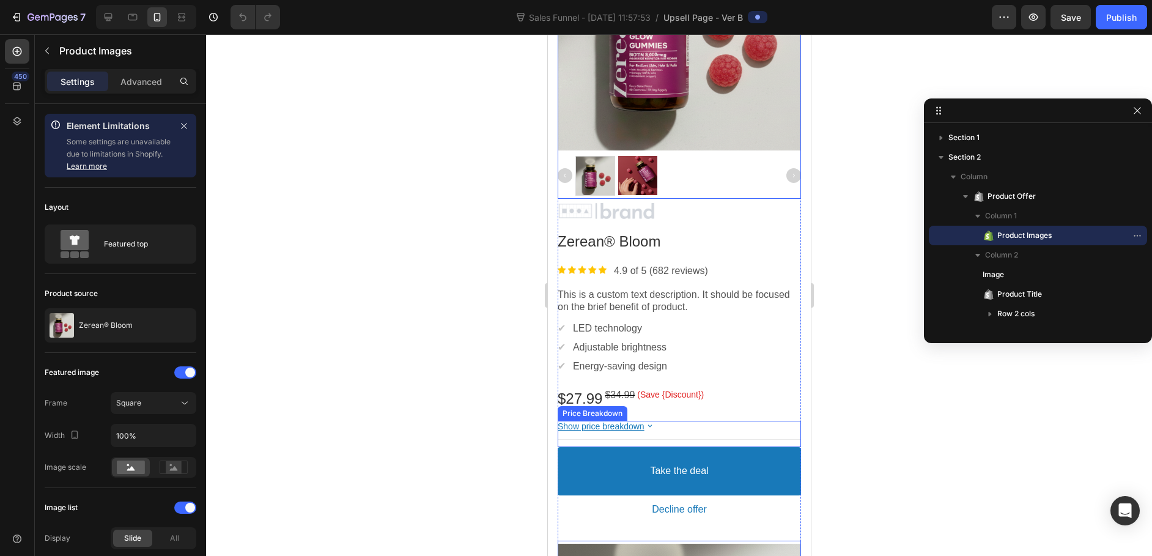
click at [760, 432] on div "Show price breakdown Price Breakdown" at bounding box center [678, 434] width 243 height 26
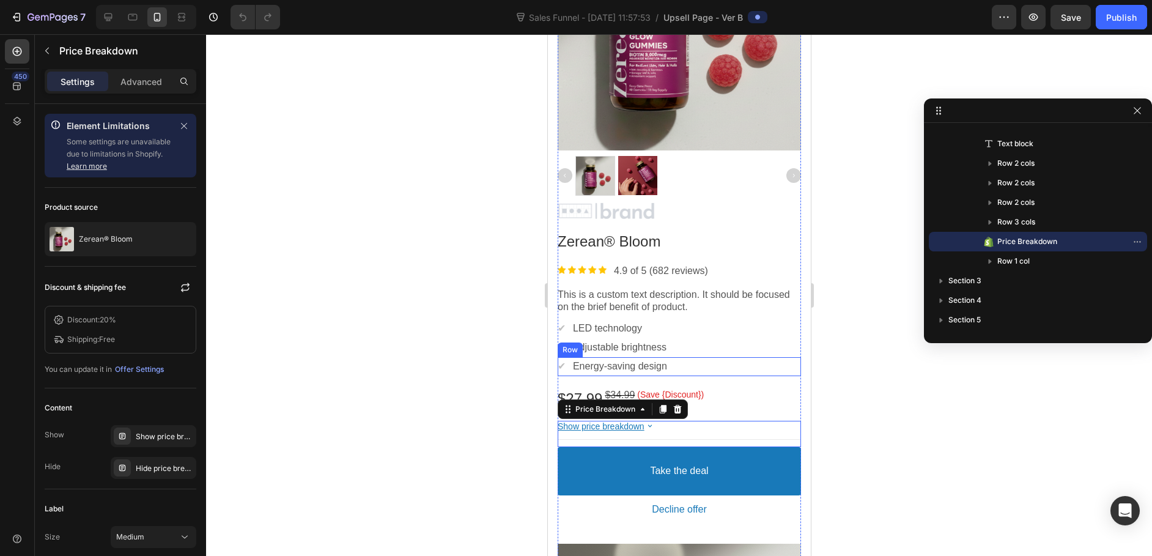
scroll to position [0, 0]
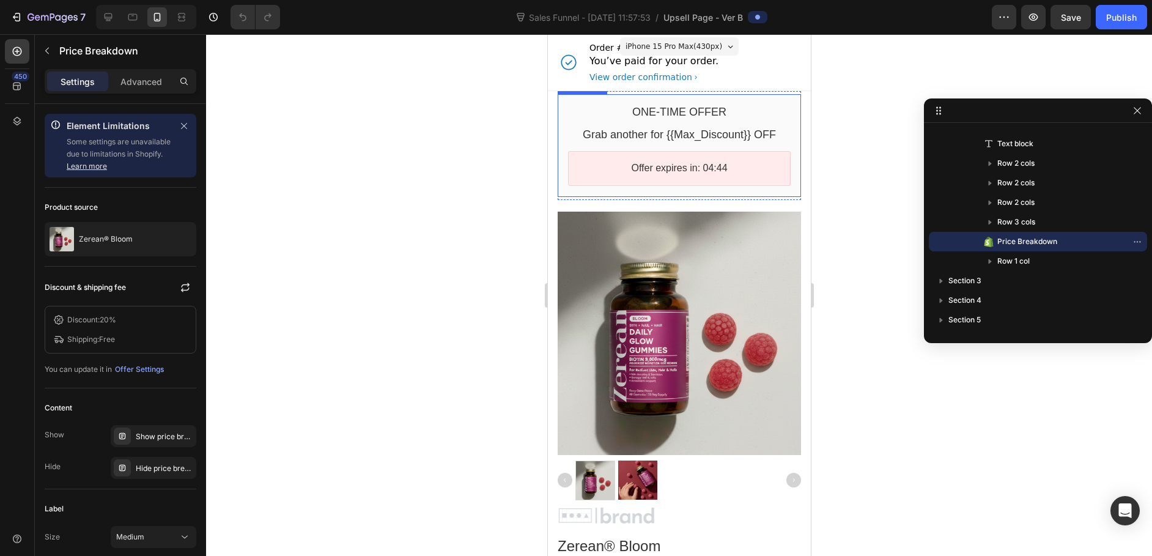
click at [582, 102] on div "One-time Offer Callout Text Grab another for {{Max_Discount}} OFF Callout Text …" at bounding box center [678, 145] width 243 height 103
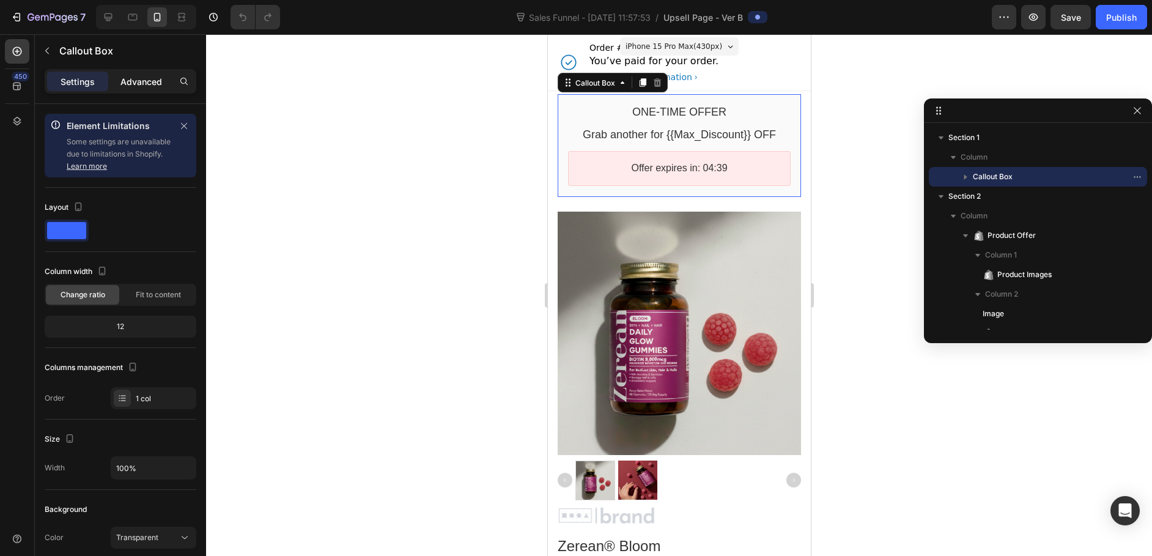
drag, startPoint x: 129, startPoint y: 80, endPoint x: 120, endPoint y: 82, distance: 9.4
click at [129, 81] on p "Advanced" at bounding box center [142, 81] width 42 height 13
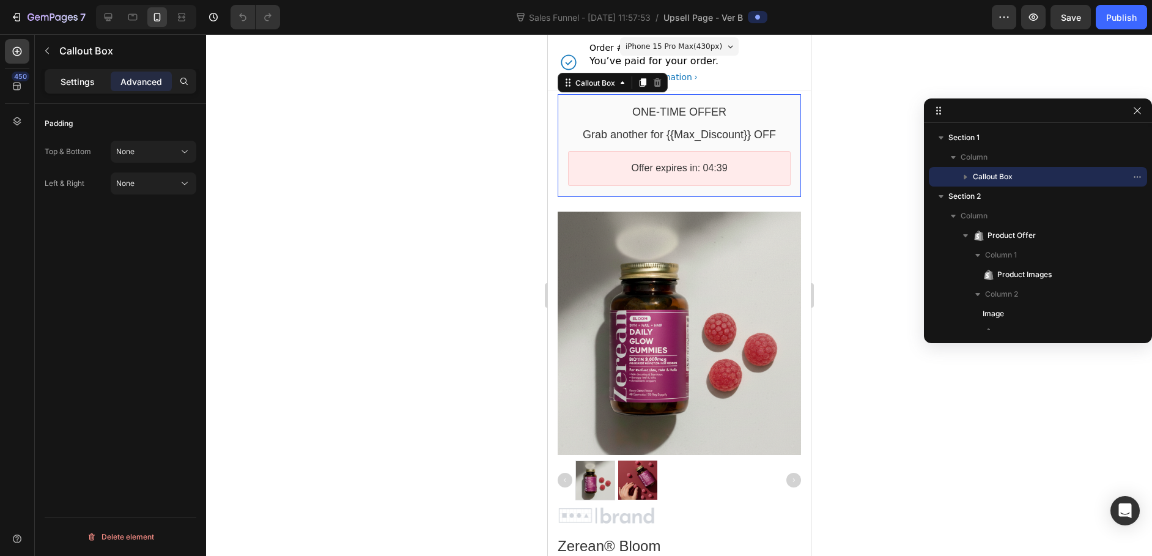
click at [78, 81] on p "Settings" at bounding box center [78, 81] width 34 height 13
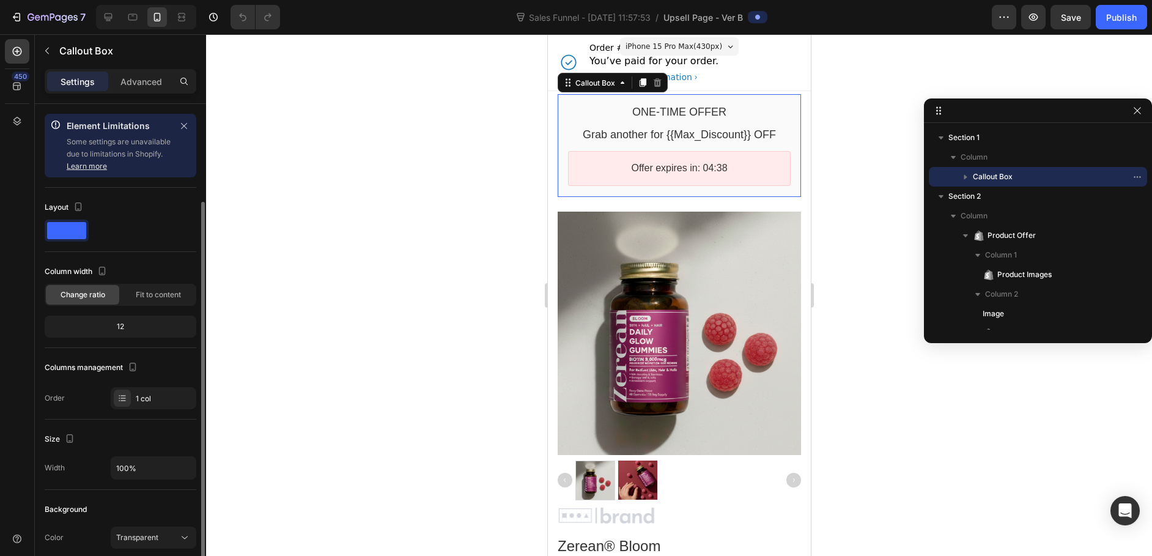
scroll to position [51, 0]
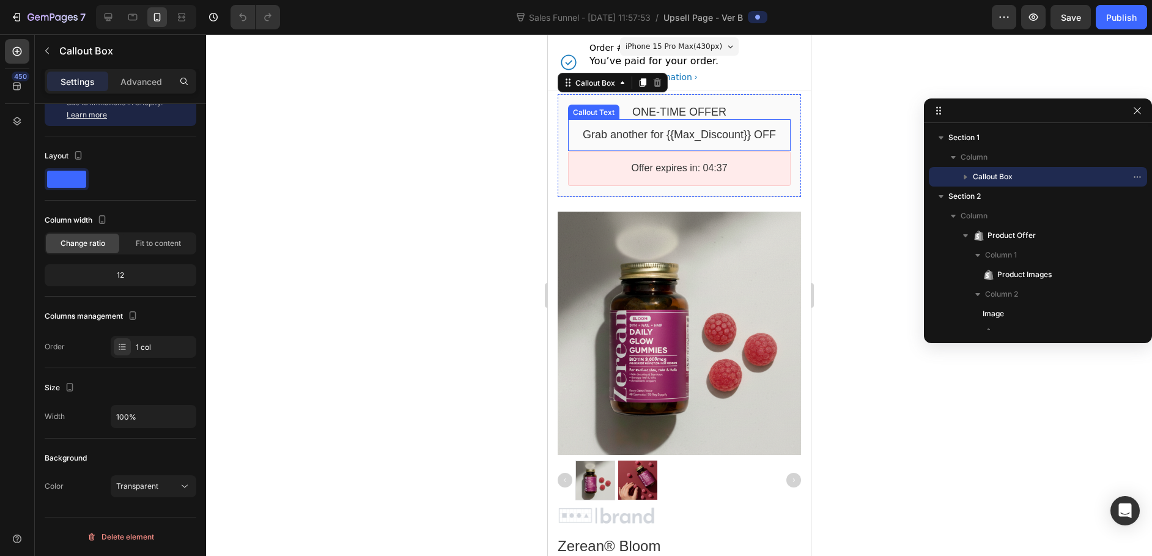
click at [637, 122] on div "Grab another for {{Max_Discount}} OFF Callout Text" at bounding box center [679, 134] width 223 height 31
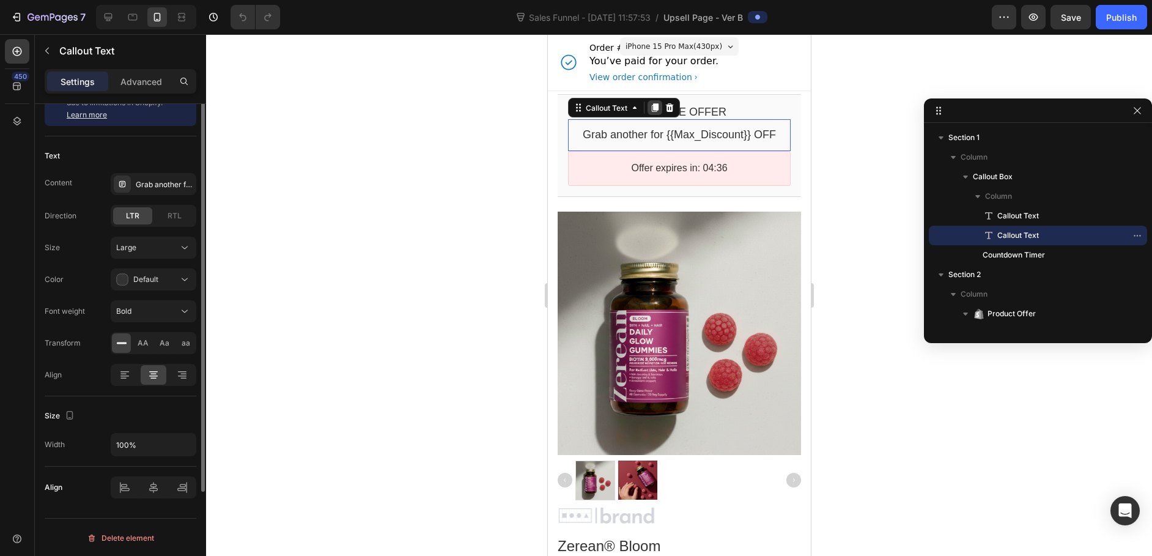
scroll to position [0, 0]
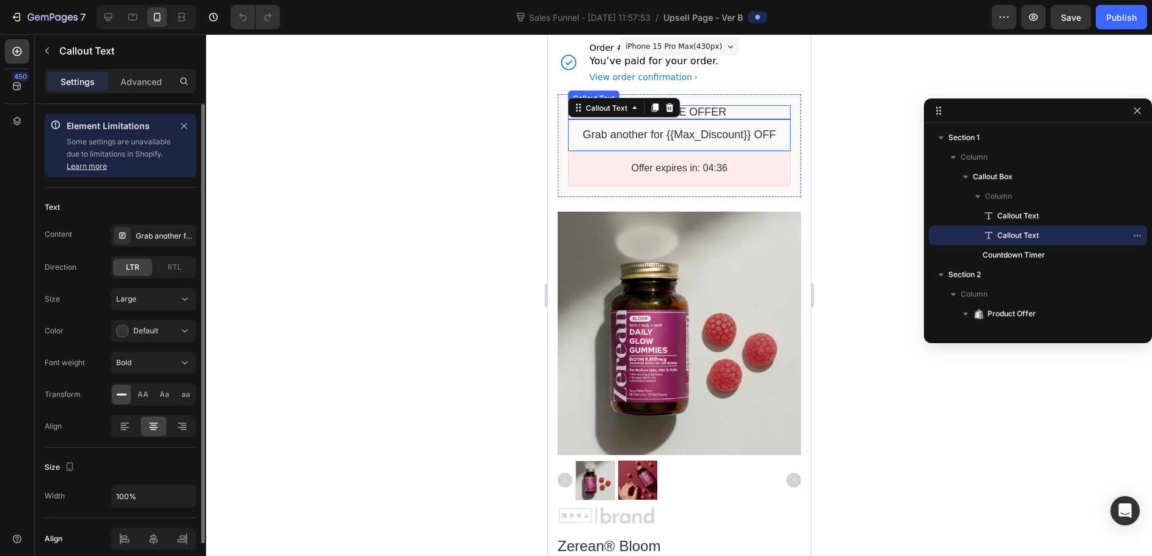
click at [719, 109] on bdo "One-time Offer" at bounding box center [679, 112] width 94 height 12
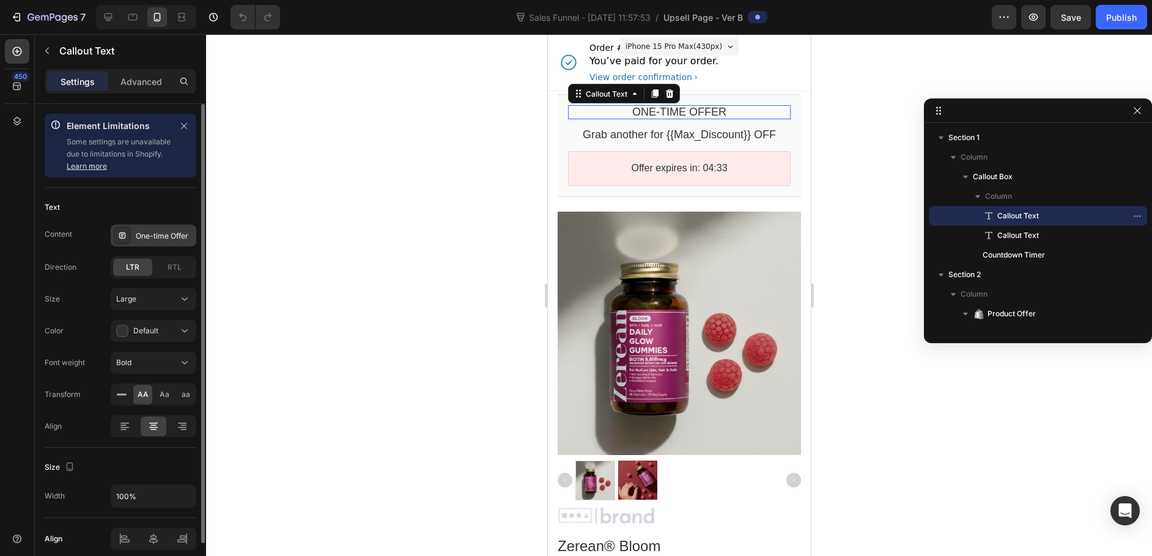
click at [150, 229] on div "One-time Offer" at bounding box center [154, 235] width 86 height 22
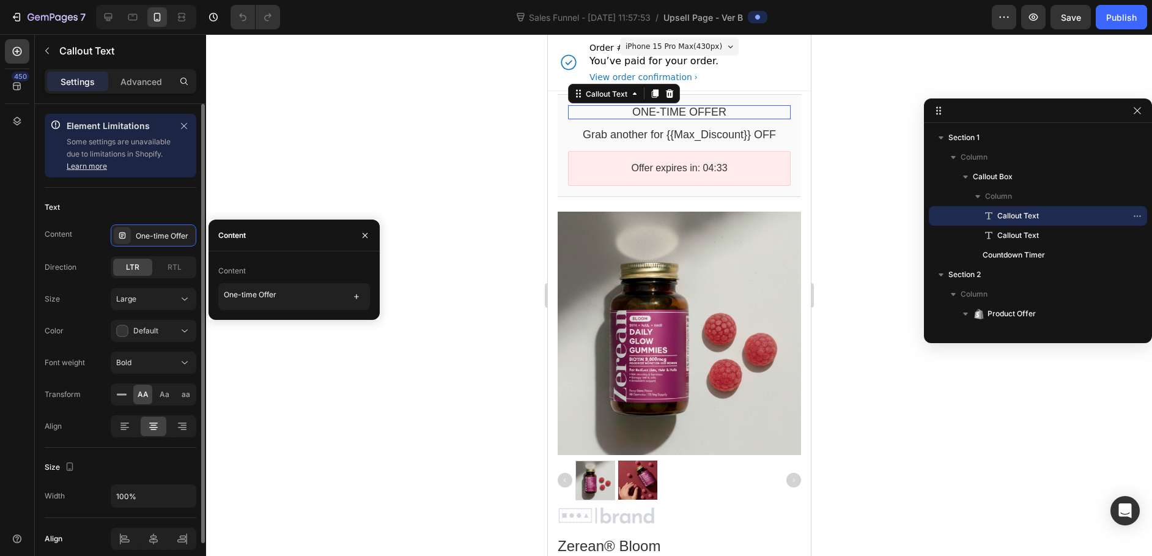
click at [81, 236] on div "Content One-time Offer" at bounding box center [121, 235] width 152 height 22
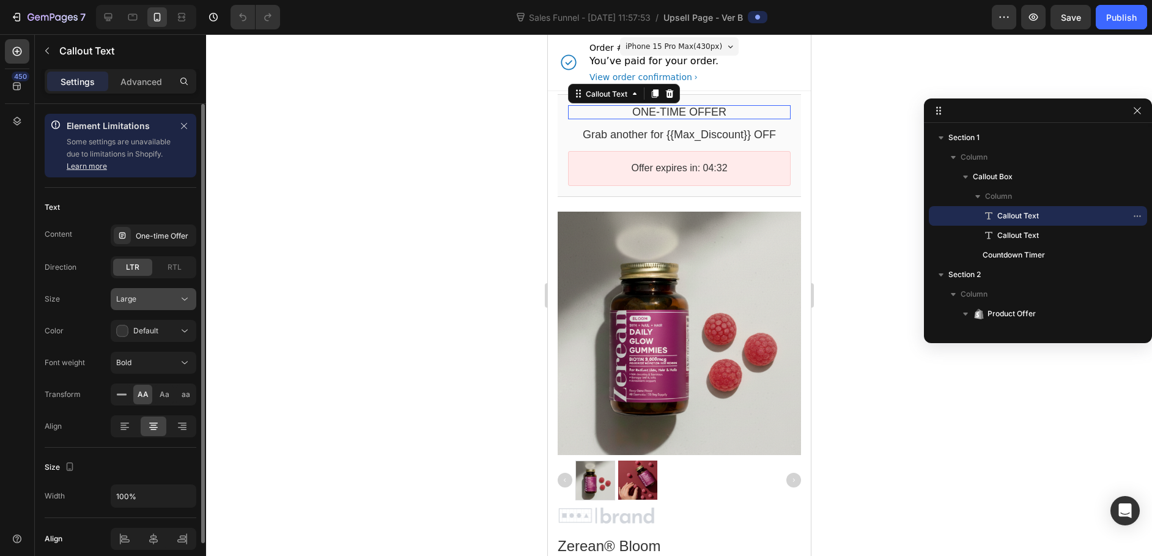
click at [147, 299] on div "Large" at bounding box center [147, 299] width 62 height 11
click at [89, 292] on div "Size Large" at bounding box center [121, 299] width 152 height 22
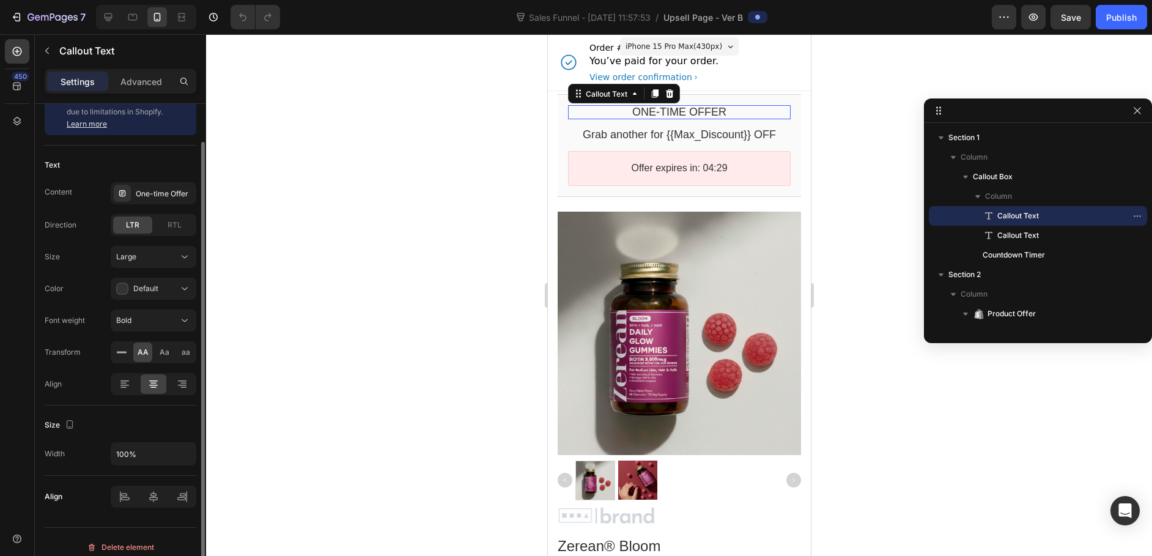
scroll to position [53, 0]
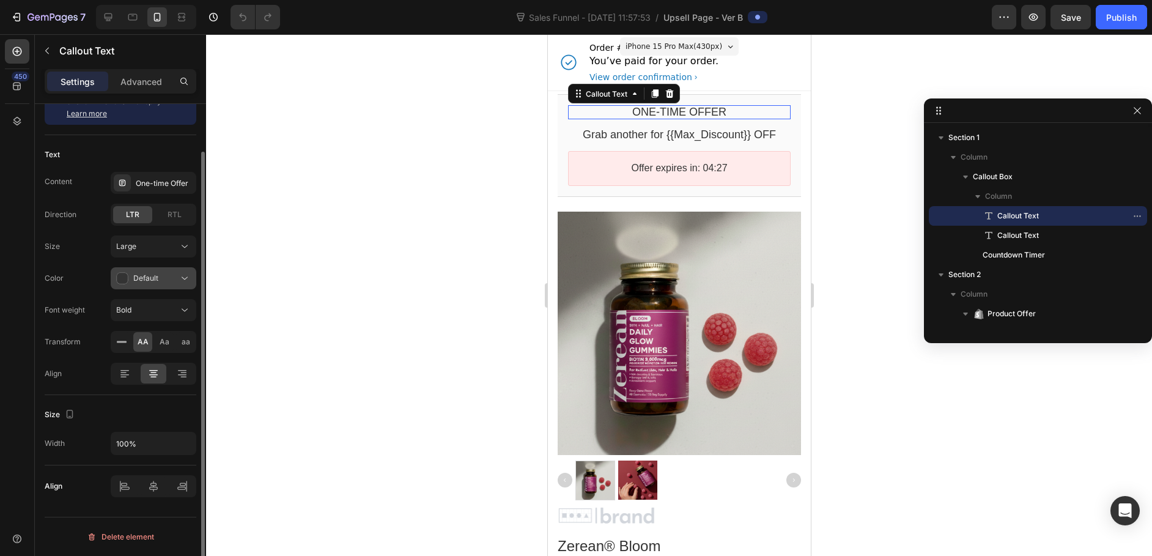
click at [146, 281] on span "Default" at bounding box center [145, 277] width 25 height 9
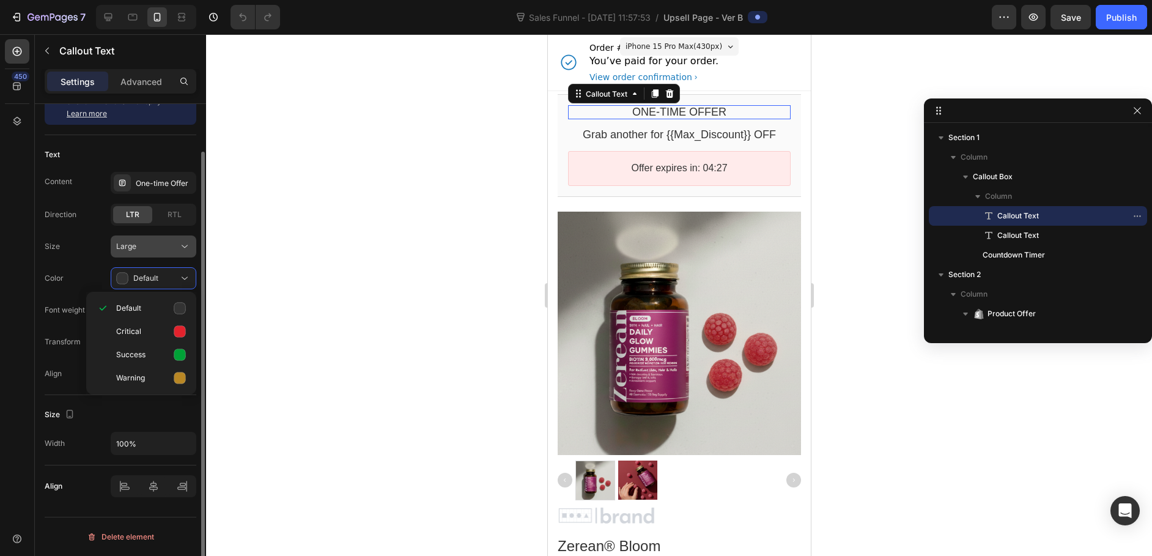
click at [128, 253] on button "Large" at bounding box center [154, 247] width 86 height 22
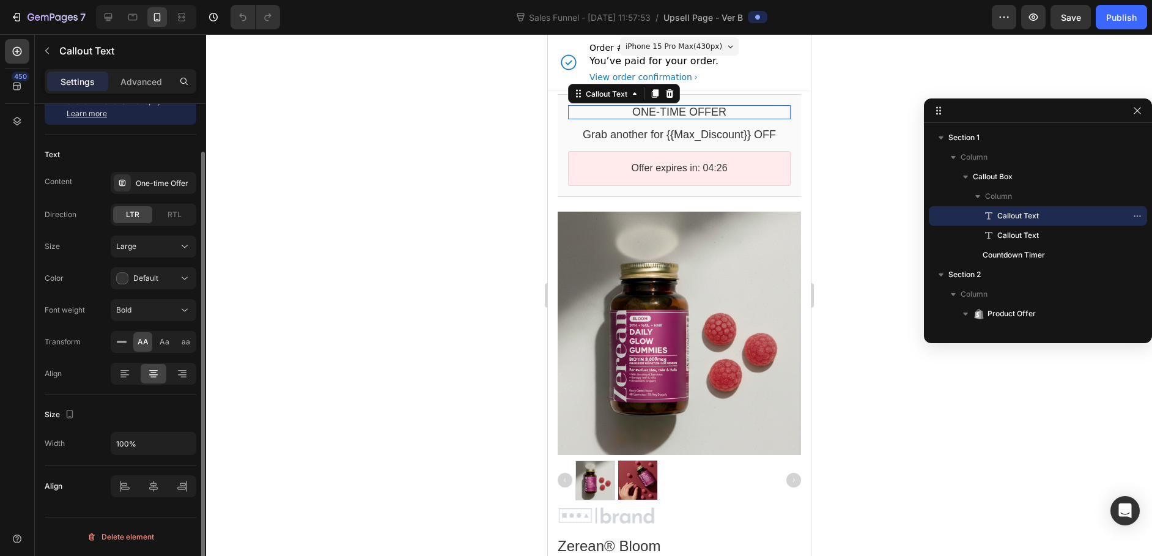
click at [71, 253] on div "Size Large" at bounding box center [121, 247] width 152 height 22
click at [130, 309] on span "Bold" at bounding box center [123, 309] width 15 height 9
click at [57, 292] on div "Size Large Color Default Font weight Bold Transform AA Aa aa" at bounding box center [121, 294] width 152 height 117
click at [144, 182] on div "One-time Offer" at bounding box center [164, 183] width 57 height 11
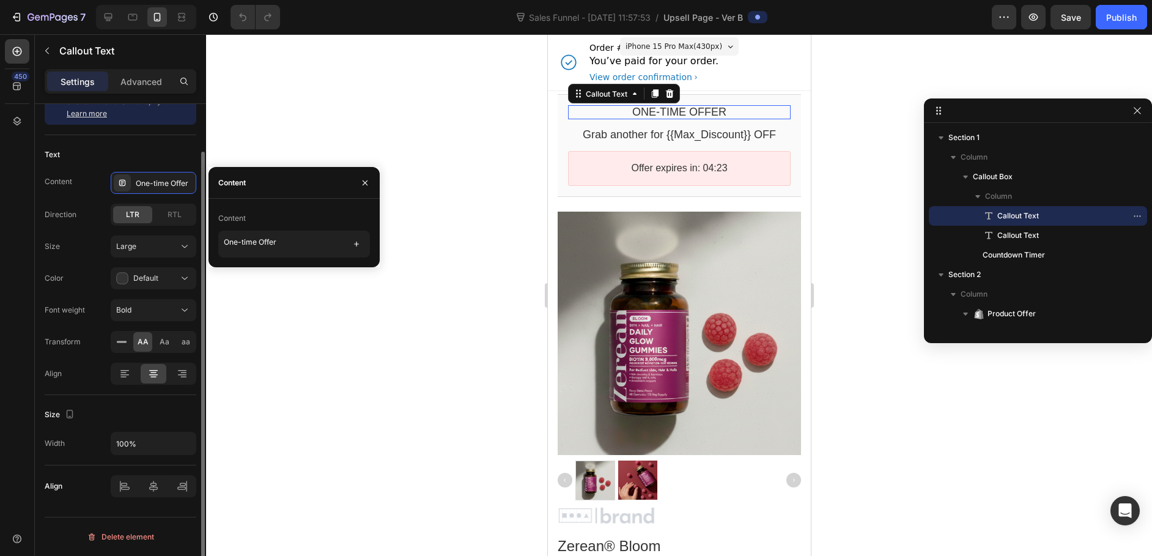
click at [74, 186] on div "Content One-time Offer" at bounding box center [121, 183] width 152 height 22
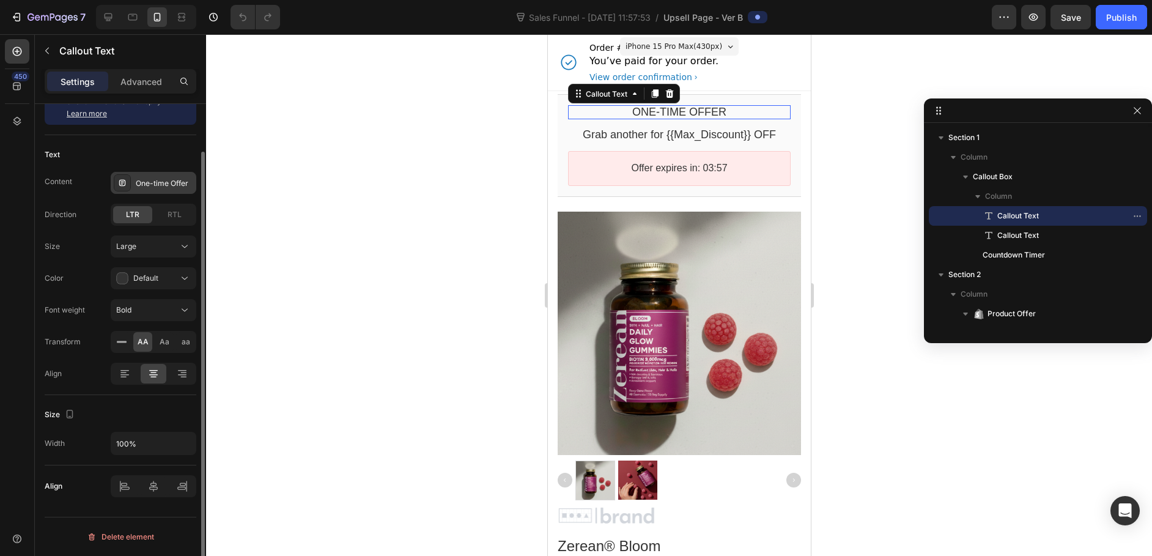
click at [177, 191] on div "One-time Offer" at bounding box center [154, 183] width 86 height 22
click at [135, 223] on div "LTR RTL" at bounding box center [154, 215] width 86 height 22
click at [143, 241] on div "Large" at bounding box center [147, 246] width 62 height 11
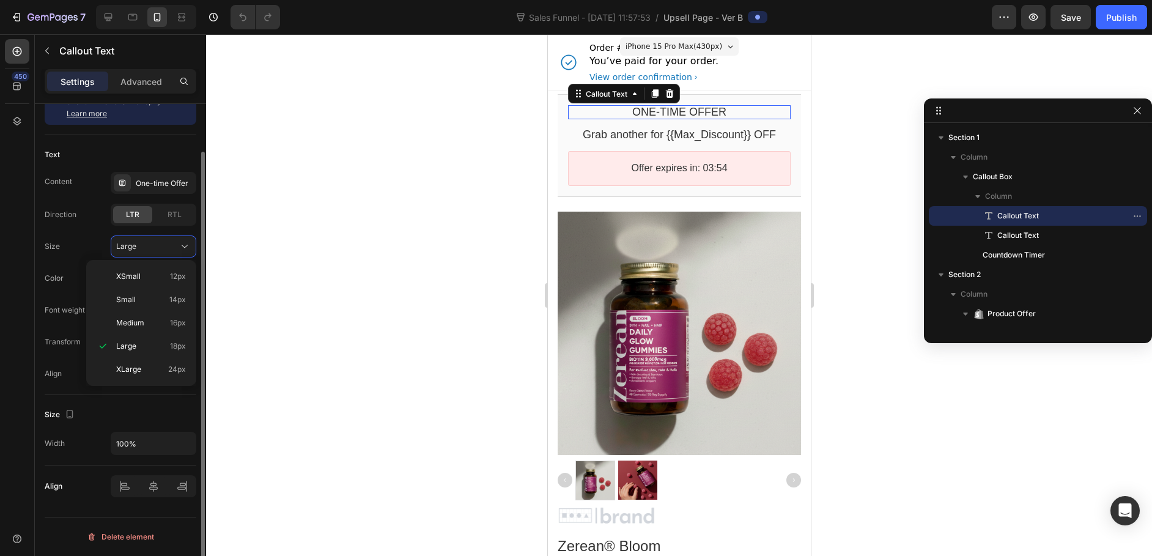
click at [78, 251] on div "Size Large" at bounding box center [121, 247] width 152 height 22
click at [135, 319] on button "Bold" at bounding box center [154, 310] width 86 height 22
click at [94, 306] on div "Font weight Bold" at bounding box center [121, 310] width 152 height 22
click at [139, 341] on span "AA" at bounding box center [143, 341] width 11 height 11
click at [161, 343] on span "Aa" at bounding box center [165, 341] width 10 height 11
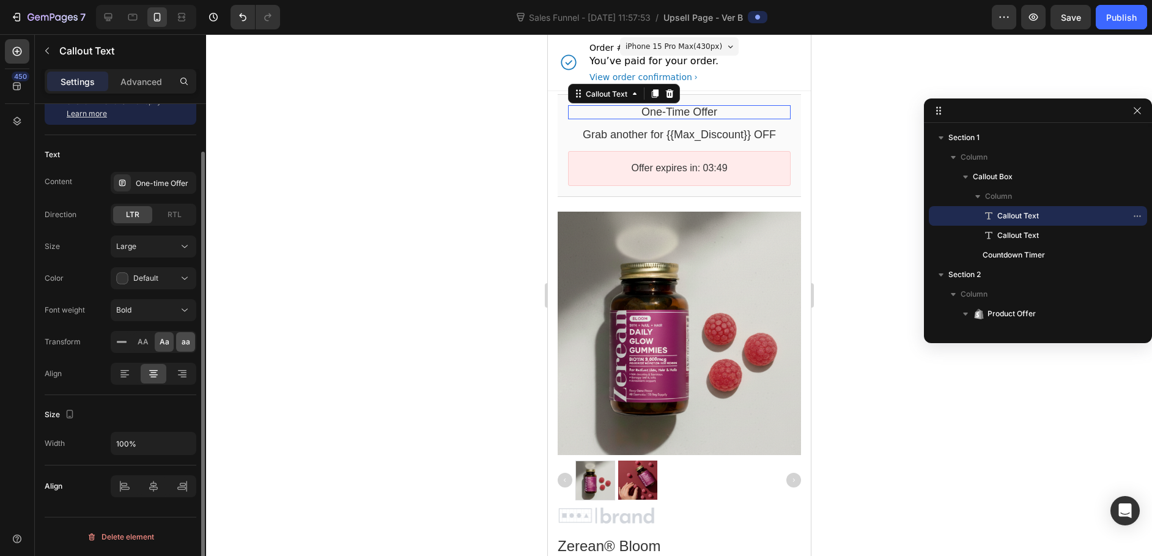
click at [182, 343] on span "aa" at bounding box center [186, 341] width 9 height 11
click at [160, 344] on span "Aa" at bounding box center [165, 341] width 10 height 11
click at [140, 345] on span "AA" at bounding box center [143, 341] width 11 height 11
click at [69, 331] on div "Transform AA Aa aa" at bounding box center [121, 342] width 152 height 22
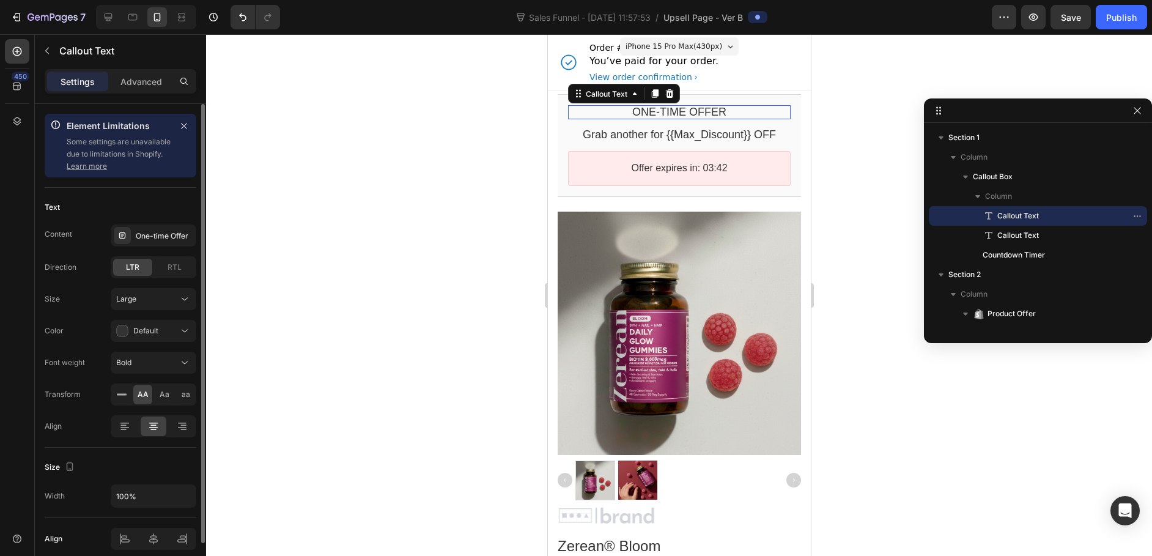
click at [102, 166] on link "Learn more" at bounding box center [87, 165] width 40 height 9
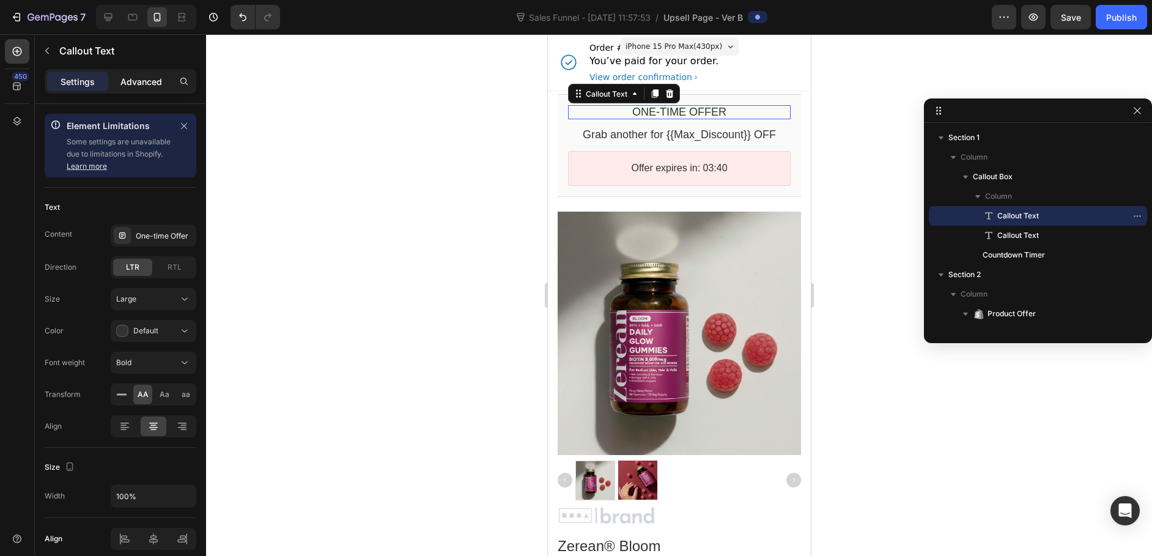
click at [147, 83] on p "Advanced" at bounding box center [142, 81] width 42 height 13
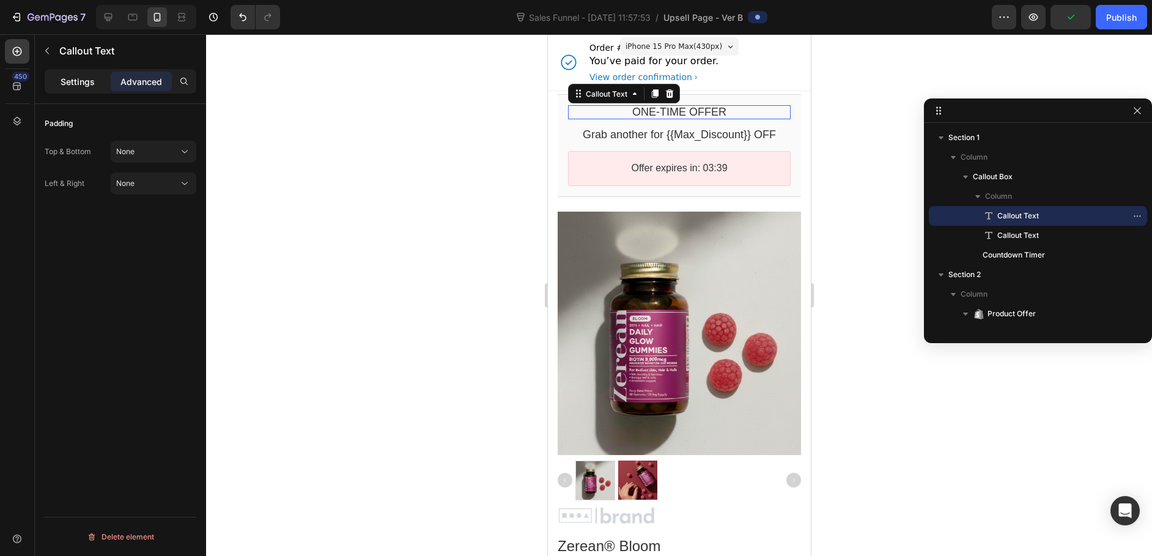
click at [81, 84] on p "Settings" at bounding box center [78, 81] width 34 height 13
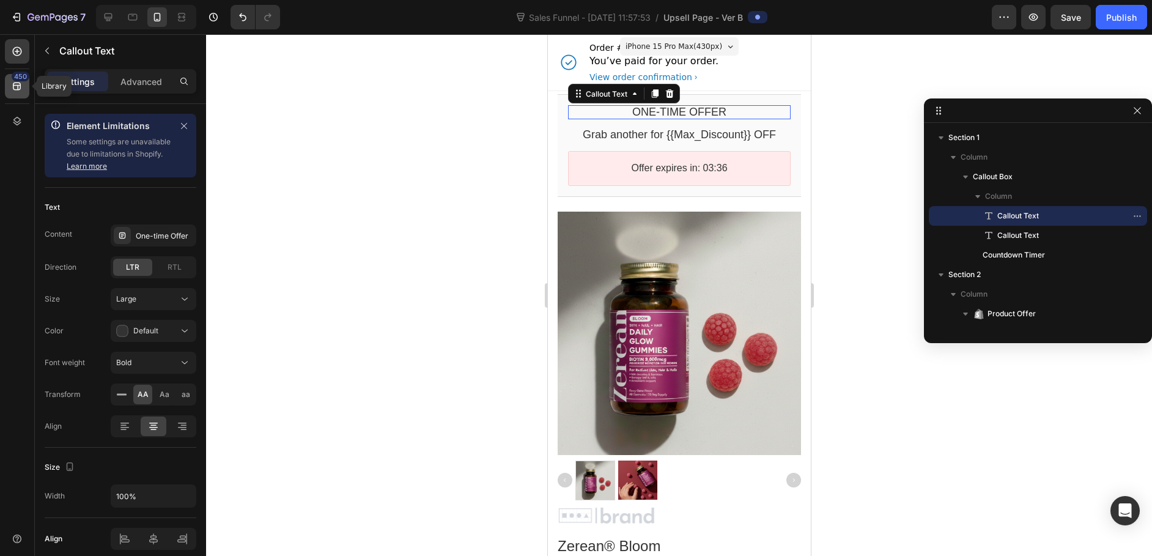
click at [22, 79] on div "450" at bounding box center [21, 77] width 18 height 10
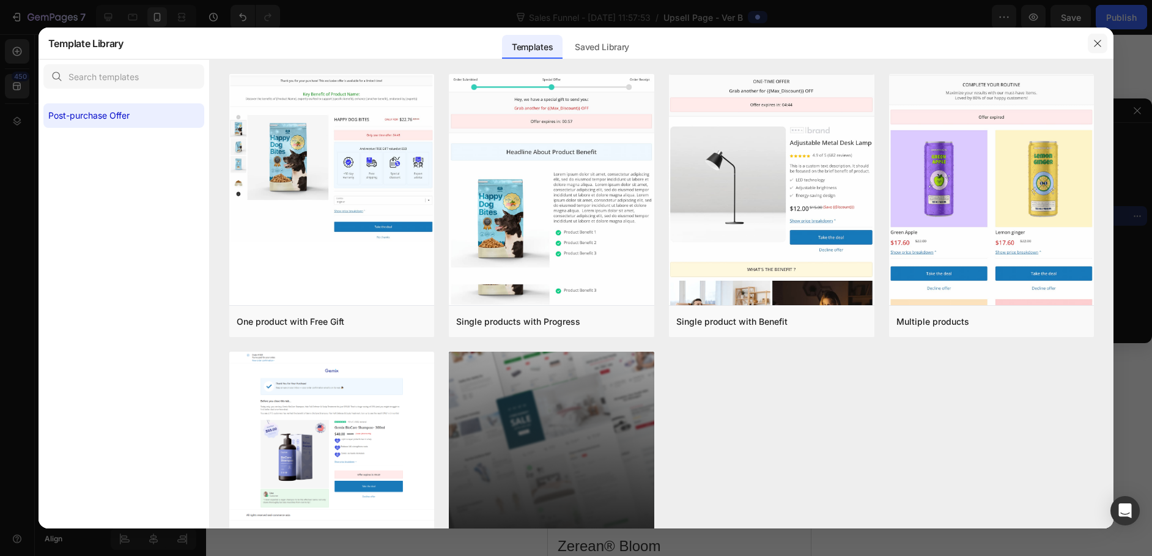
click at [1102, 43] on icon "button" at bounding box center [1098, 44] width 10 height 10
